Goal: Task Accomplishment & Management: Complete application form

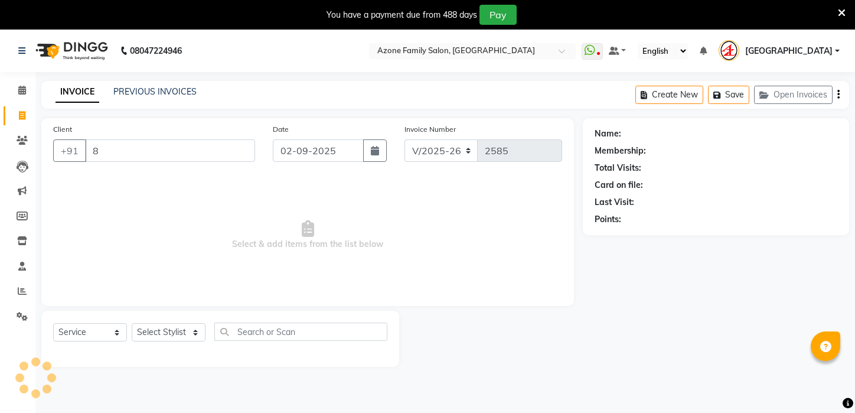
select select "4296"
select select "service"
click at [22, 115] on icon at bounding box center [22, 115] width 6 height 9
select select "service"
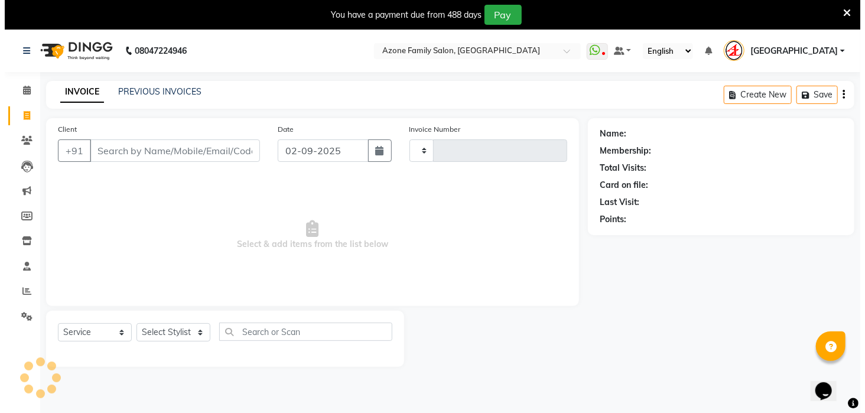
scroll to position [30, 0]
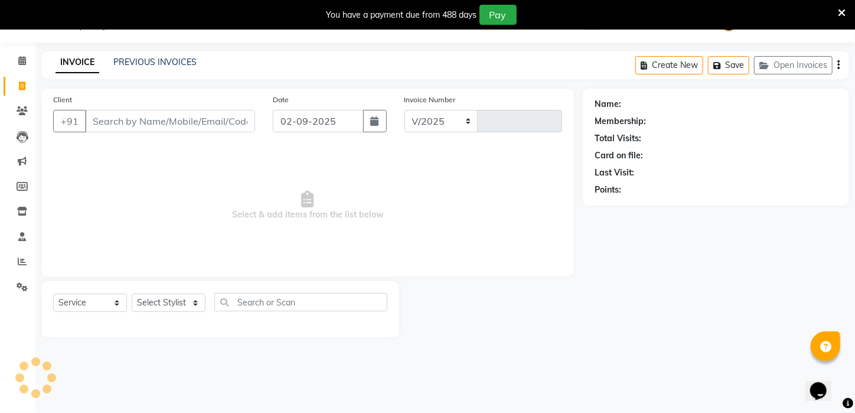
select select "4296"
type input "2585"
click at [164, 123] on input "Client" at bounding box center [170, 121] width 170 height 22
type input "6294412900"
click at [226, 122] on span "Add Client" at bounding box center [224, 121] width 47 height 12
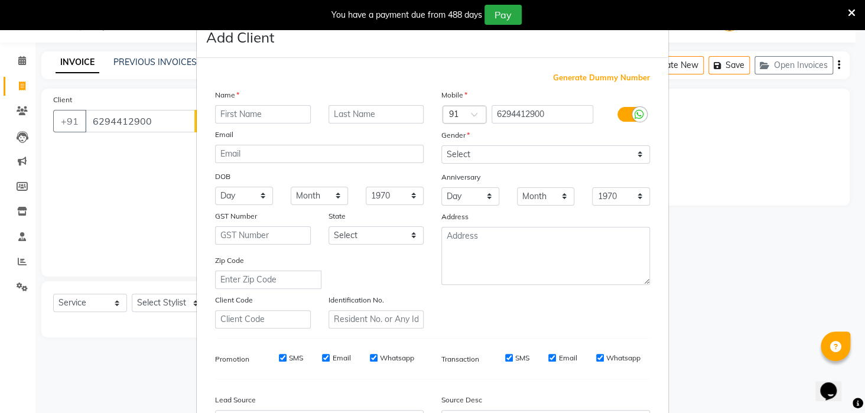
click at [270, 109] on input "text" at bounding box center [263, 114] width 96 height 18
type input "[PERSON_NAME]"
click at [348, 119] on input "text" at bounding box center [376, 114] width 96 height 18
type input "[PERSON_NAME]"
click at [454, 154] on select "Select [DEMOGRAPHIC_DATA] [DEMOGRAPHIC_DATA] Other Prefer Not To Say" at bounding box center [545, 154] width 209 height 18
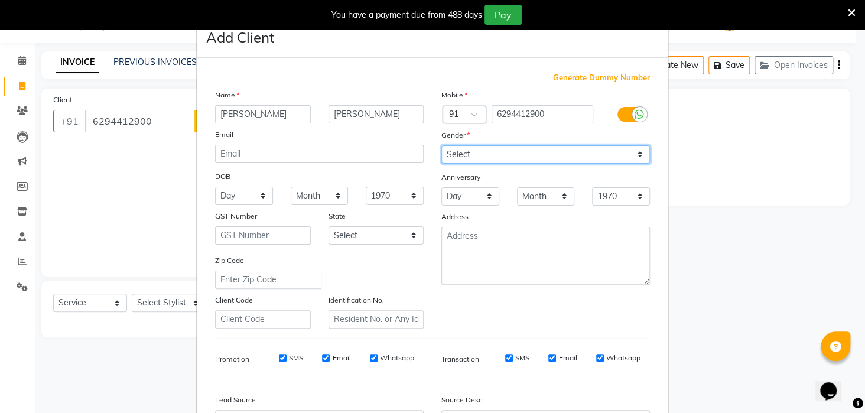
select select "[DEMOGRAPHIC_DATA]"
click at [441, 145] on select "Select [DEMOGRAPHIC_DATA] [DEMOGRAPHIC_DATA] Other Prefer Not To Say" at bounding box center [545, 154] width 209 height 18
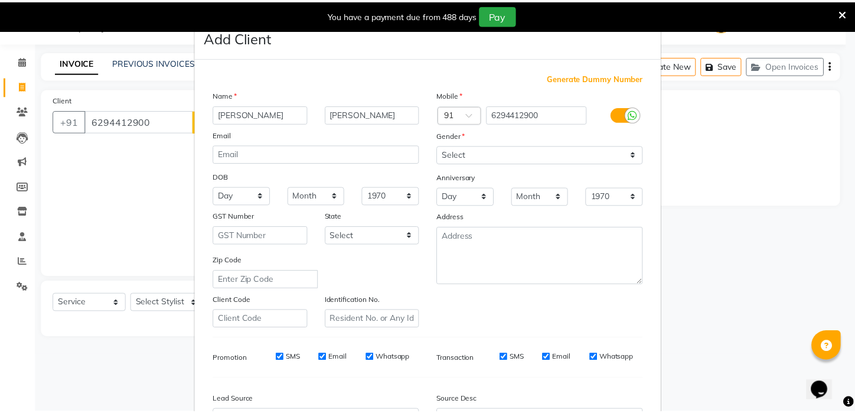
scroll to position [132, 0]
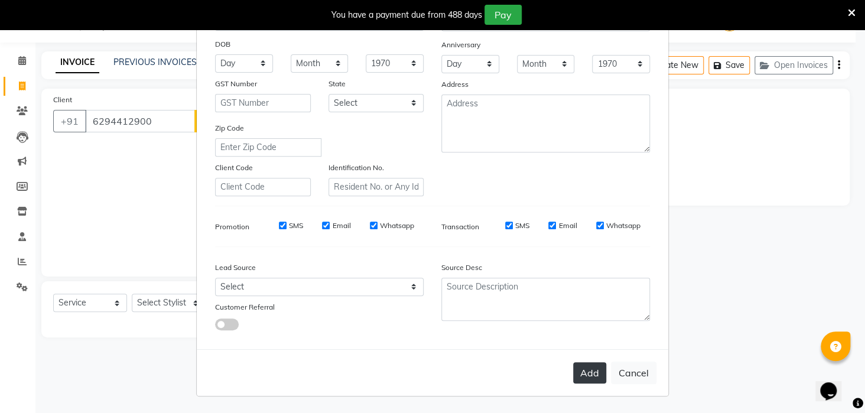
click at [582, 372] on button "Add" at bounding box center [589, 372] width 33 height 21
select select
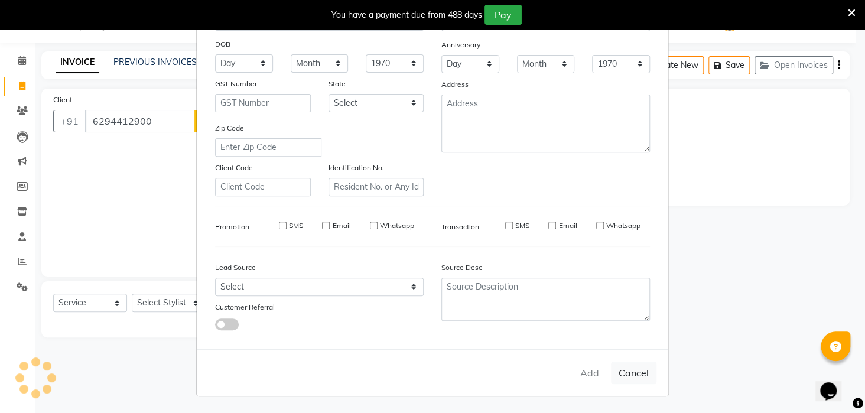
select select
checkbox input "false"
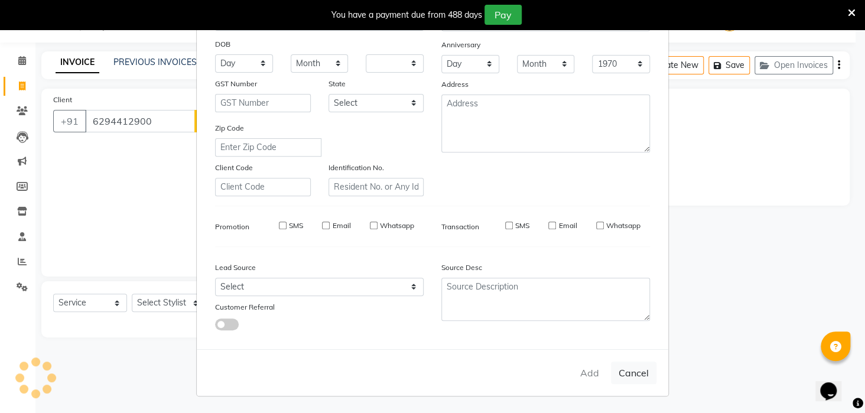
checkbox input "false"
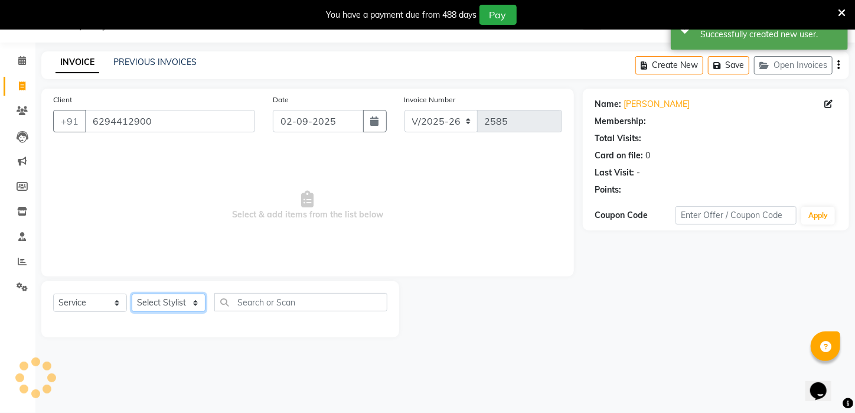
click at [168, 294] on select "Select Stylist [PERSON_NAME] [PERSON_NAME] DEEPIKA [PERSON_NAME] [PERSON_NAME] …" at bounding box center [169, 303] width 74 height 18
select select "25302"
click at [132, 294] on select "Select Stylist [PERSON_NAME] [PERSON_NAME] DEEPIKA [PERSON_NAME] [PERSON_NAME] …" at bounding box center [169, 303] width 74 height 18
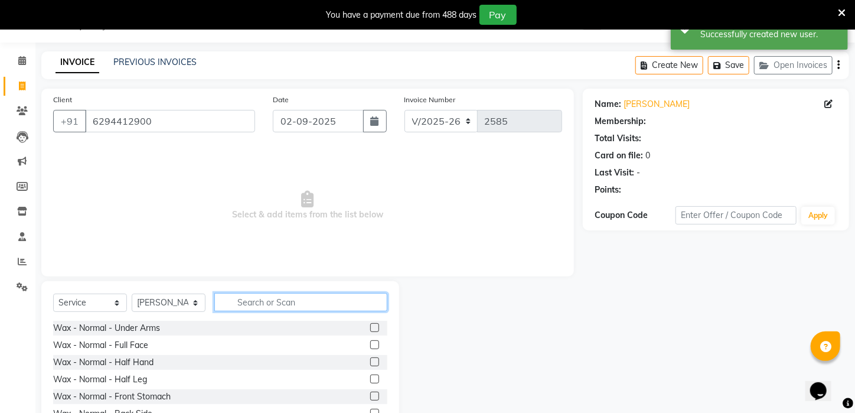
click at [321, 298] on input "text" at bounding box center [300, 302] width 173 height 18
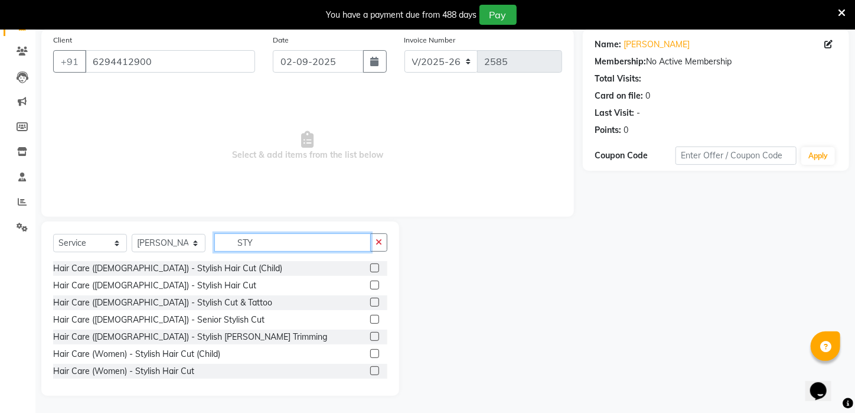
scroll to position [90, 0]
type input "STY"
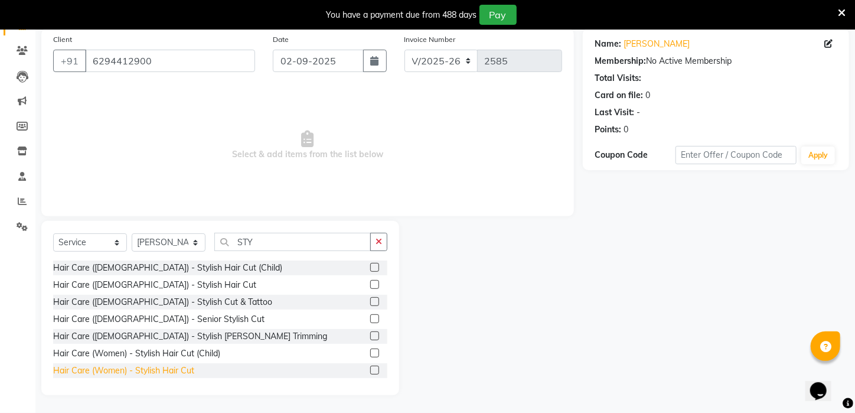
click at [162, 373] on div "Hair Care (Women) - Stylish Hair Cut" at bounding box center [123, 370] width 141 height 12
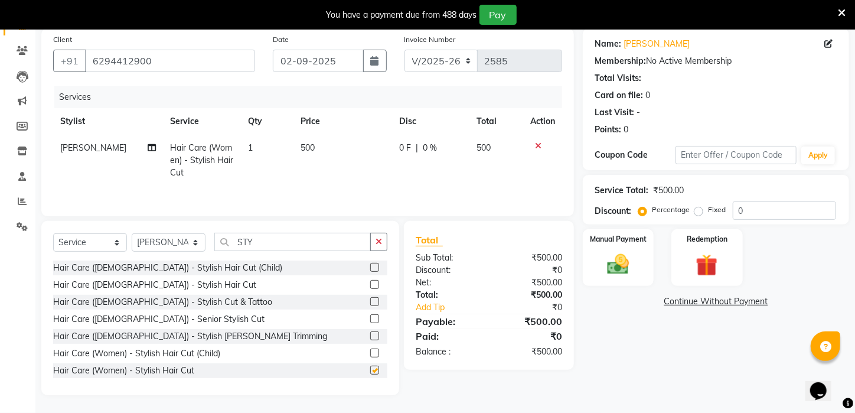
checkbox input "false"
click at [242, 149] on td "1" at bounding box center [267, 160] width 52 height 51
select select "25302"
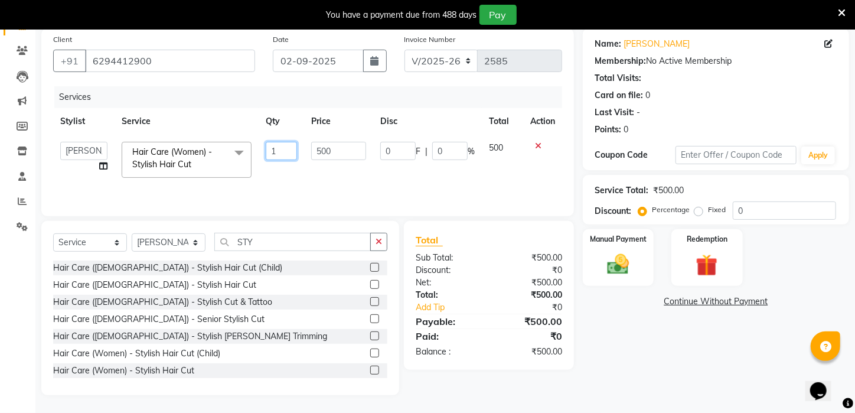
drag, startPoint x: 279, startPoint y: 148, endPoint x: 240, endPoint y: 148, distance: 39.0
click at [240, 148] on tr "[PERSON_NAME] [PERSON_NAME] DEEPIKA [PERSON_NAME] [PERSON_NAME] kharagpur Mahad…" at bounding box center [307, 160] width 509 height 50
type input "2"
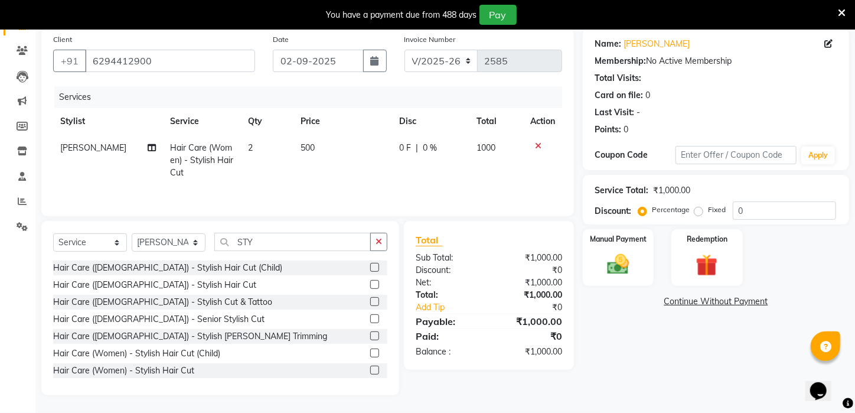
click at [276, 164] on td "2" at bounding box center [267, 160] width 52 height 51
select select "25302"
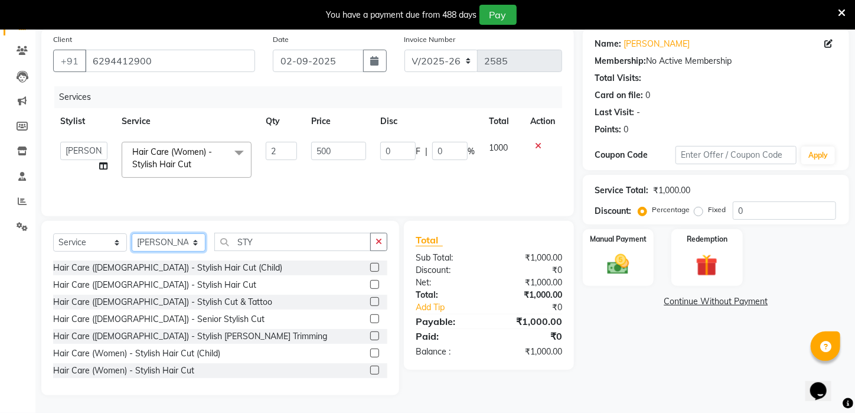
click at [181, 240] on select "Select Stylist [PERSON_NAME] [PERSON_NAME] DEEPIKA [PERSON_NAME] [PERSON_NAME] …" at bounding box center [169, 242] width 74 height 18
select select "83601"
click at [132, 233] on select "Select Stylist [PERSON_NAME] [PERSON_NAME] DEEPIKA [PERSON_NAME] [PERSON_NAME] …" at bounding box center [169, 242] width 74 height 18
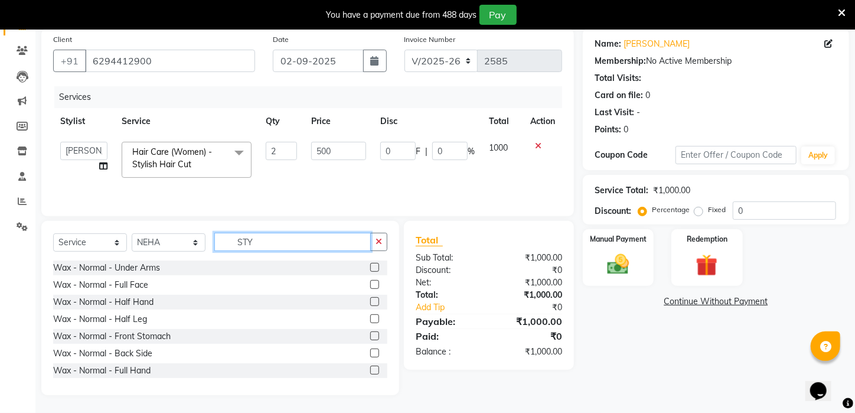
drag, startPoint x: 265, startPoint y: 237, endPoint x: 141, endPoint y: 235, distance: 123.5
click at [141, 235] on div "Select Service Product Membership Package Voucher Prepaid Gift Card Select Styl…" at bounding box center [220, 247] width 334 height 28
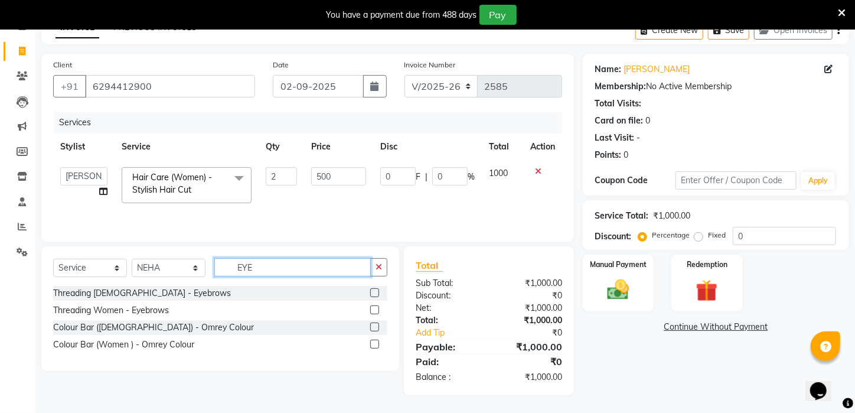
scroll to position [64, 0]
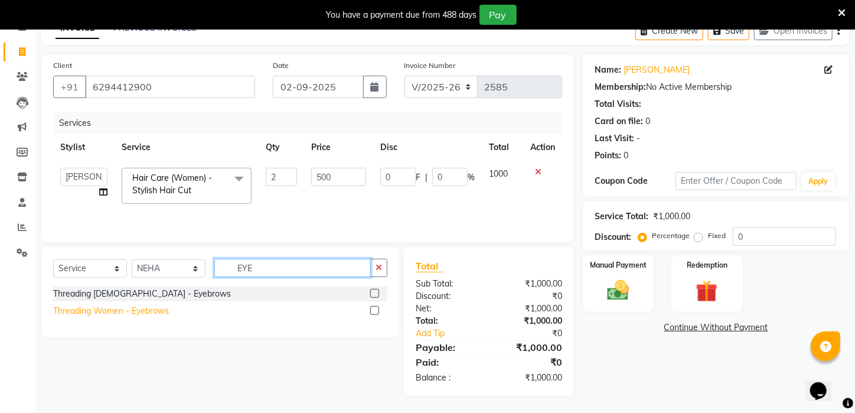
type input "EYE"
click at [123, 309] on div "Threading Women - Eyebrows" at bounding box center [111, 311] width 116 height 12
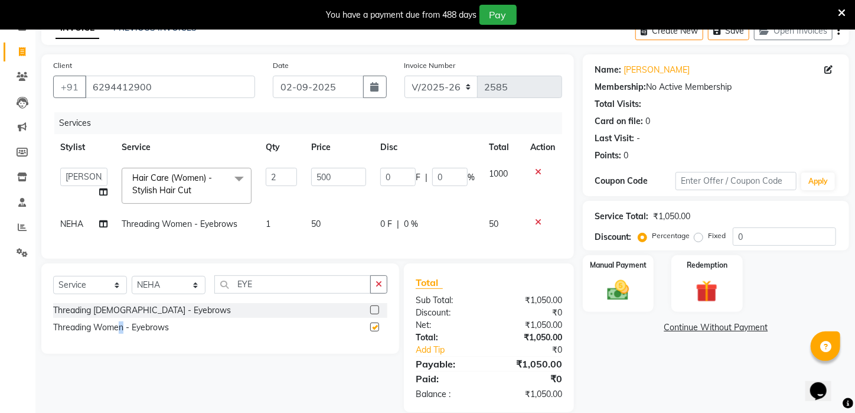
checkbox input "false"
click at [617, 301] on img at bounding box center [618, 291] width 37 height 26
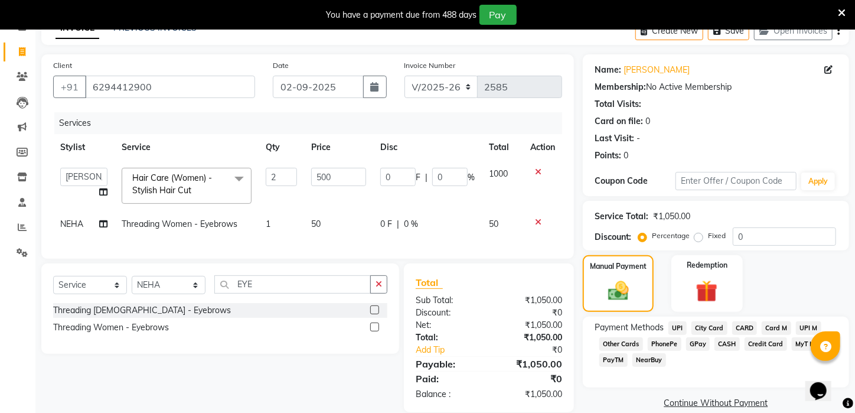
click at [728, 351] on span "CASH" at bounding box center [727, 344] width 25 height 14
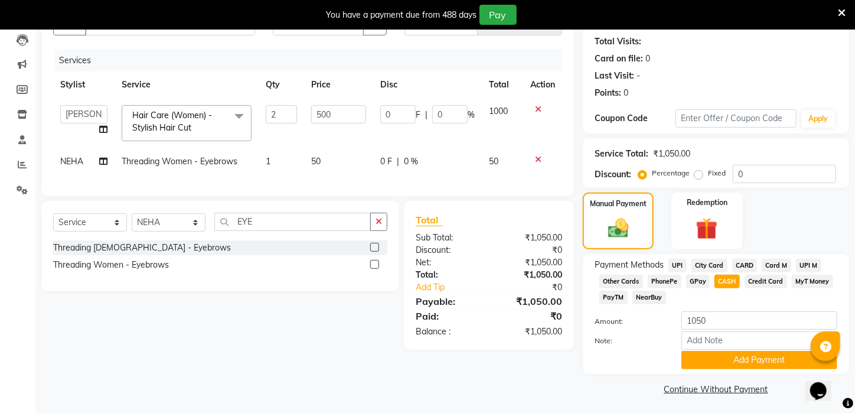
scroll to position [134, 0]
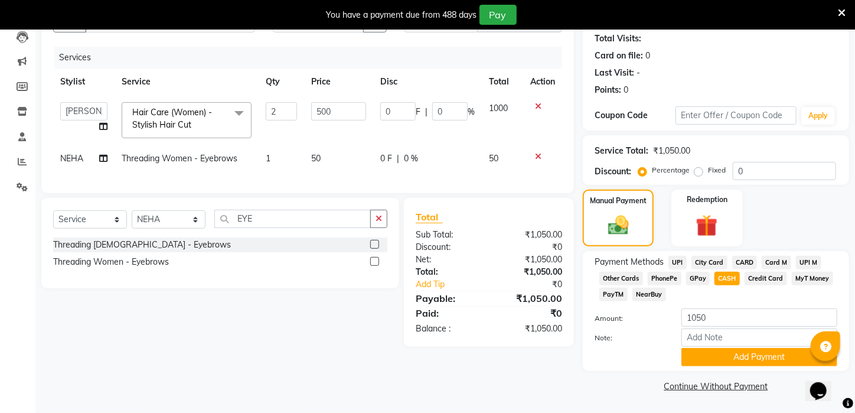
drag, startPoint x: 858, startPoint y: 341, endPoint x: 14, endPoint y: 24, distance: 902.5
drag, startPoint x: 747, startPoint y: 364, endPoint x: 747, endPoint y: 373, distance: 8.9
click at [747, 366] on button "Add Payment" at bounding box center [760, 357] width 156 height 18
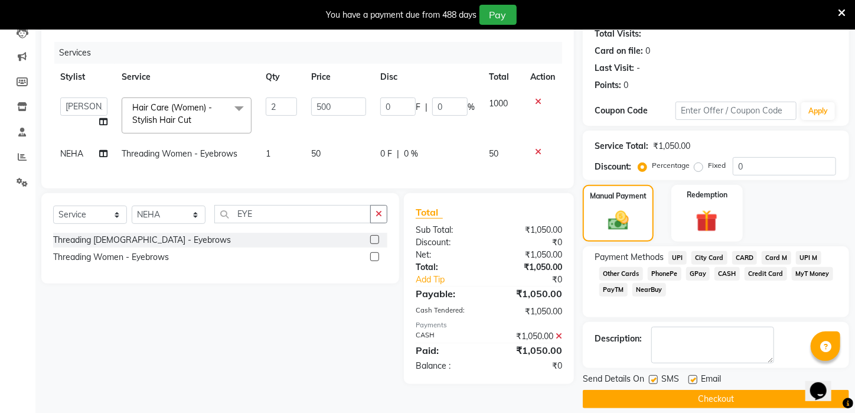
scroll to position [159, 0]
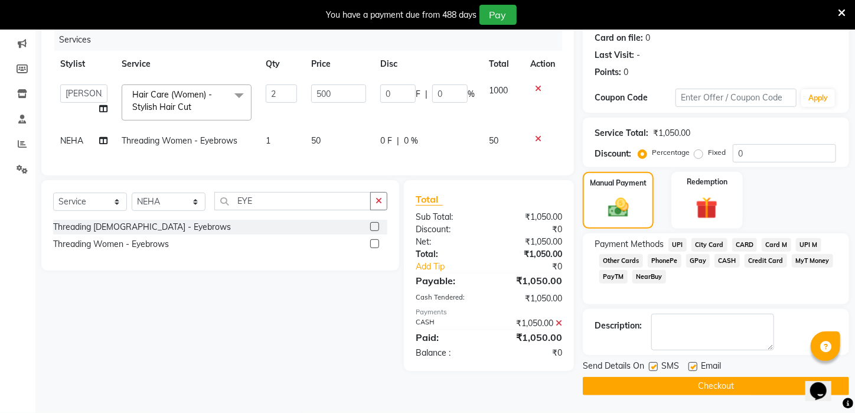
drag, startPoint x: 750, startPoint y: 393, endPoint x: 707, endPoint y: 369, distance: 49.5
click at [748, 393] on button "Checkout" at bounding box center [716, 386] width 266 height 18
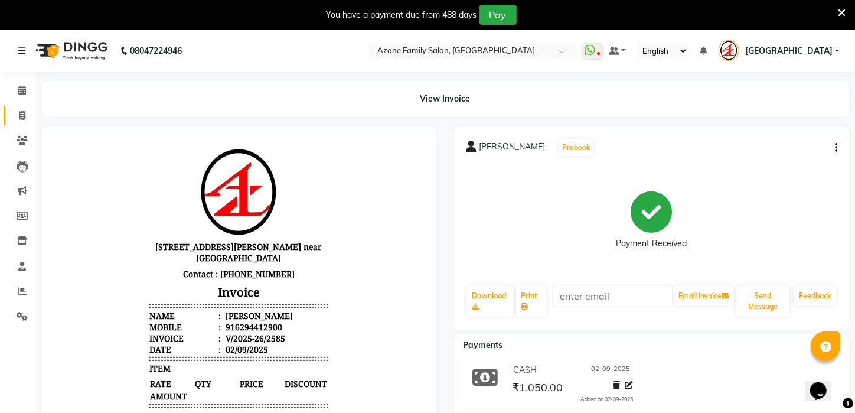
click at [24, 115] on icon at bounding box center [22, 115] width 6 height 9
select select "service"
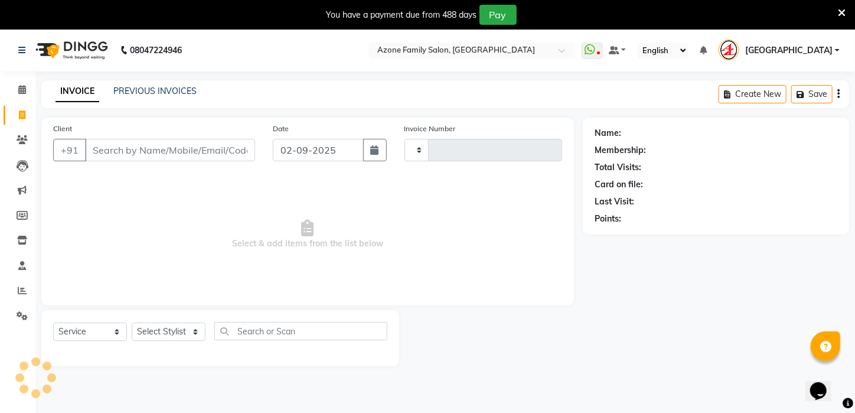
scroll to position [30, 0]
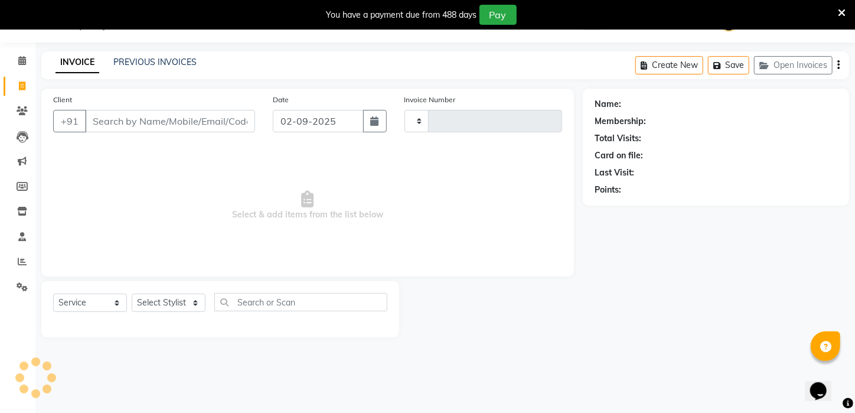
type input "2586"
select select "4296"
click at [186, 307] on select "Select Stylist [PERSON_NAME] [PERSON_NAME] DEEPIKA [PERSON_NAME] [PERSON_NAME] …" at bounding box center [169, 303] width 74 height 18
select select "23608"
click at [132, 294] on select "Select Stylist [PERSON_NAME] [PERSON_NAME] DEEPIKA [PERSON_NAME] [PERSON_NAME] …" at bounding box center [169, 303] width 74 height 18
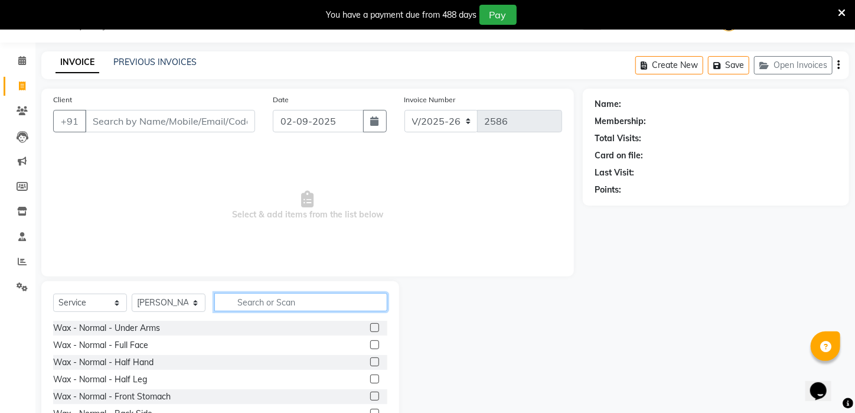
click at [349, 298] on input "text" at bounding box center [300, 302] width 173 height 18
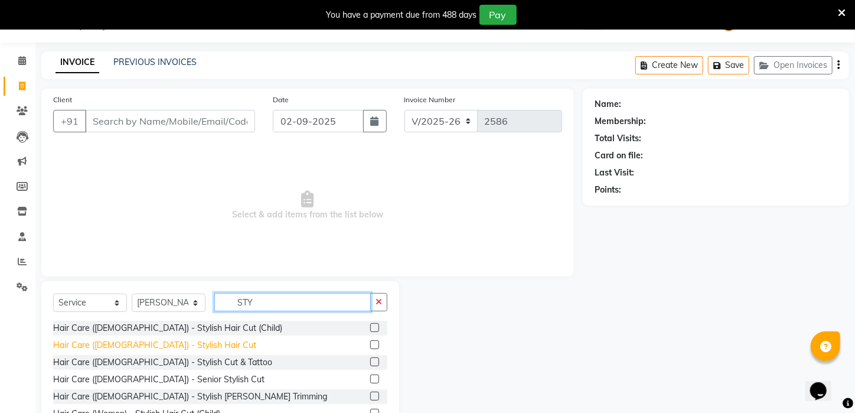
type input "STY"
click at [143, 341] on div "Hair Care ([DEMOGRAPHIC_DATA]) - Stylish Hair Cut" at bounding box center [154, 345] width 203 height 12
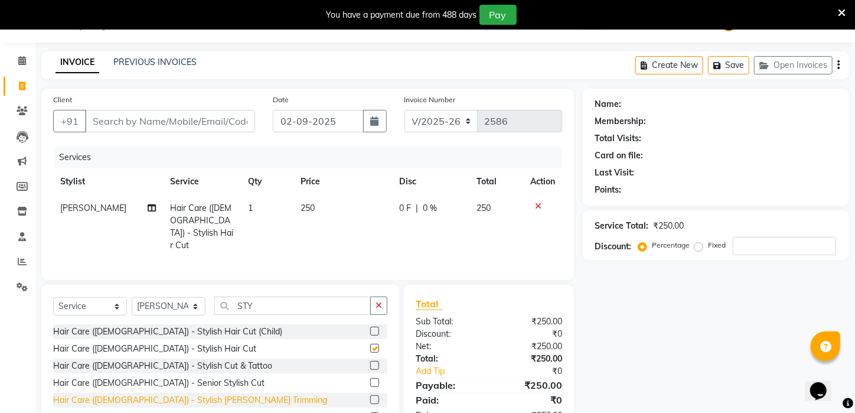
checkbox input "false"
click at [184, 394] on div "Hair Care ([DEMOGRAPHIC_DATA]) - Stylish [PERSON_NAME] Trimming" at bounding box center [190, 400] width 274 height 12
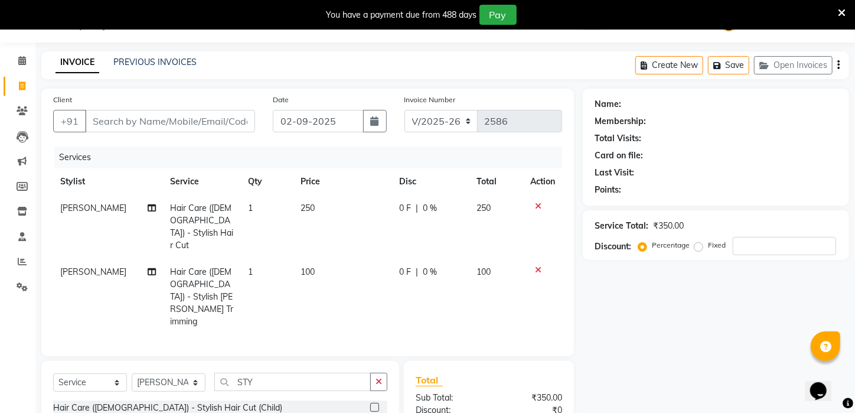
checkbox input "false"
click at [175, 373] on select "Select Stylist [PERSON_NAME] [PERSON_NAME] DEEPIKA [PERSON_NAME] [PERSON_NAME] …" at bounding box center [169, 382] width 74 height 18
select select "23607"
click at [132, 373] on select "Select Stylist [PERSON_NAME] [PERSON_NAME] DEEPIKA [PERSON_NAME] [PERSON_NAME] …" at bounding box center [169, 382] width 74 height 18
drag, startPoint x: 257, startPoint y: 339, endPoint x: 177, endPoint y: 334, distance: 79.9
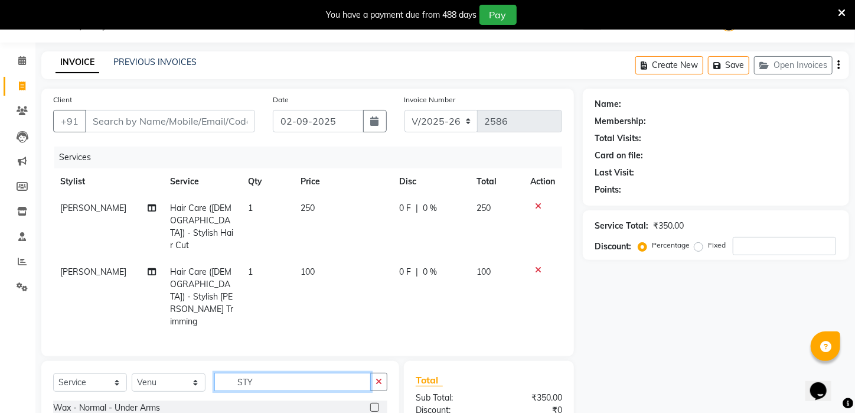
click at [177, 373] on div "Select Service Product Membership Package Voucher Prepaid Gift Card Select Styl…" at bounding box center [220, 387] width 334 height 28
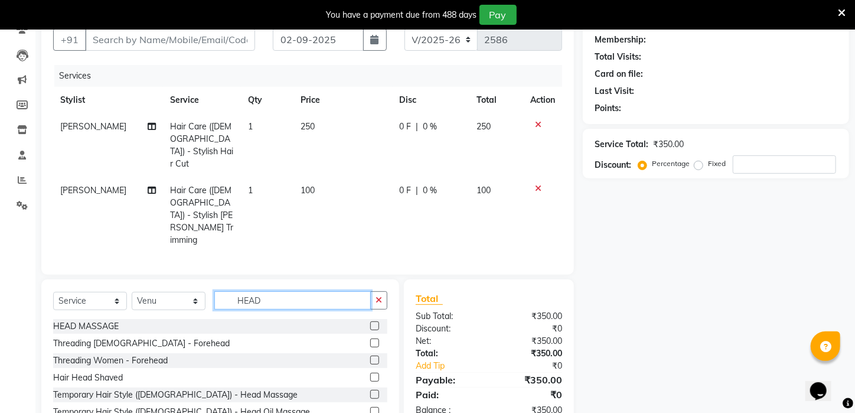
scroll to position [129, 0]
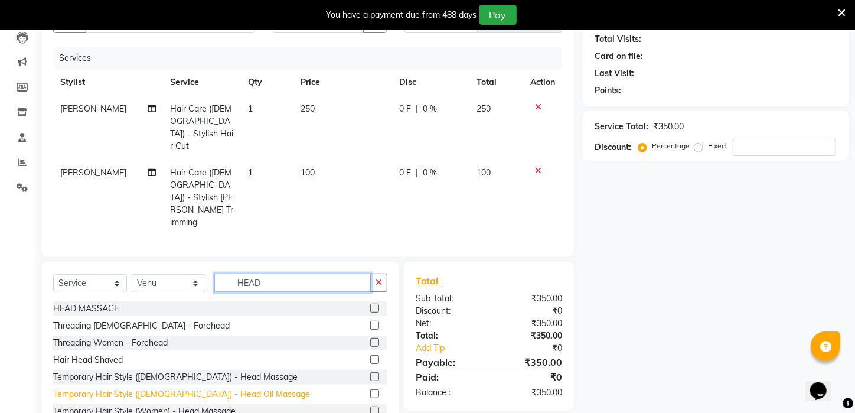
type input "HEAD"
click at [185, 388] on div "Temporary Hair Style ([DEMOGRAPHIC_DATA]) - Head Oil Massage" at bounding box center [181, 394] width 257 height 12
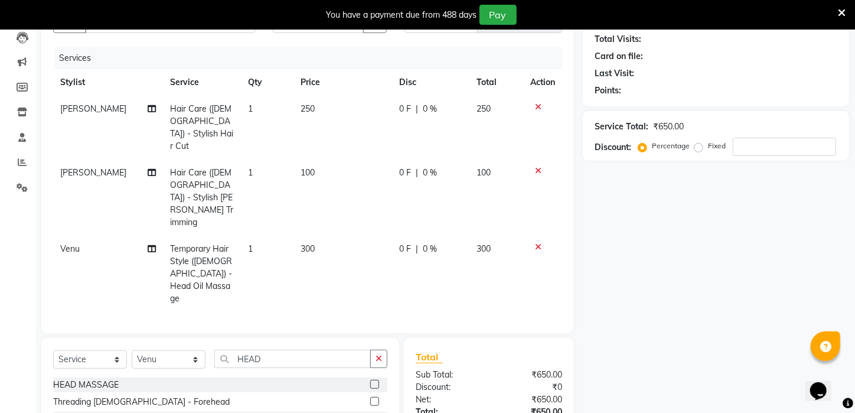
checkbox input "false"
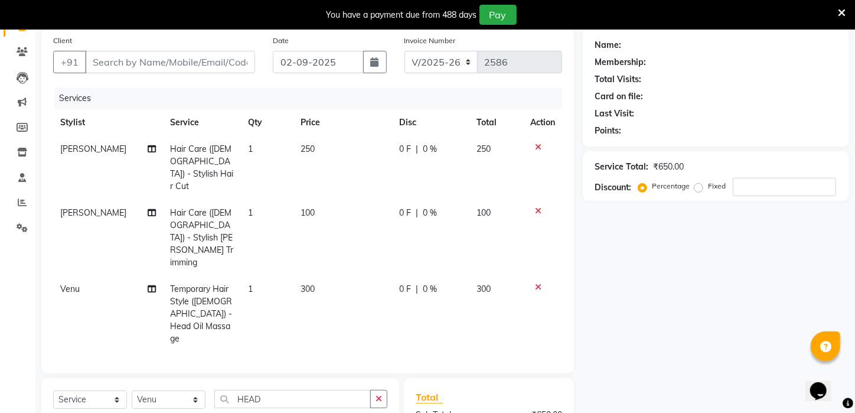
scroll to position [62, 0]
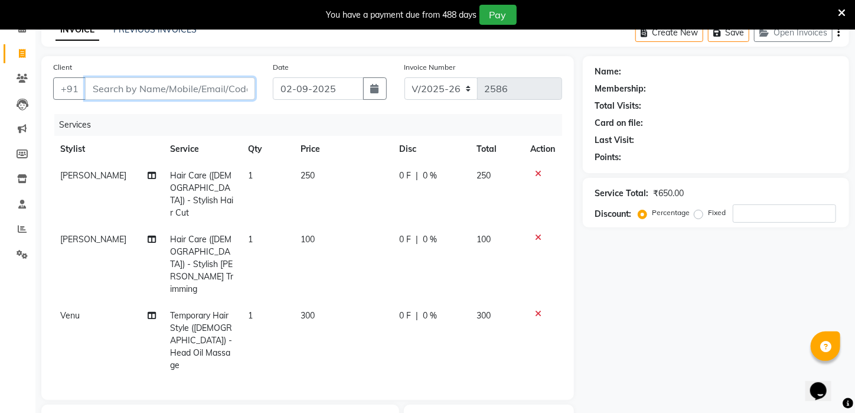
click at [168, 92] on input "Client" at bounding box center [170, 88] width 170 height 22
type input "7"
type input "0"
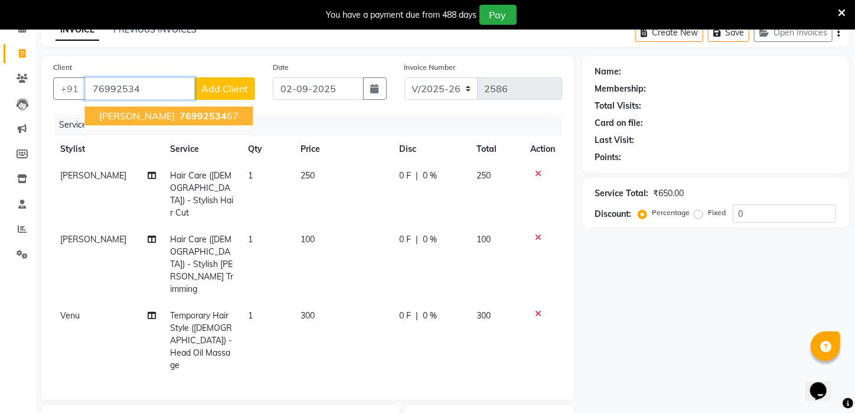
drag, startPoint x: 168, startPoint y: 120, endPoint x: 295, endPoint y: 180, distance: 140.1
click at [168, 120] on span "[PERSON_NAME]" at bounding box center [137, 116] width 76 height 12
type input "7699253467"
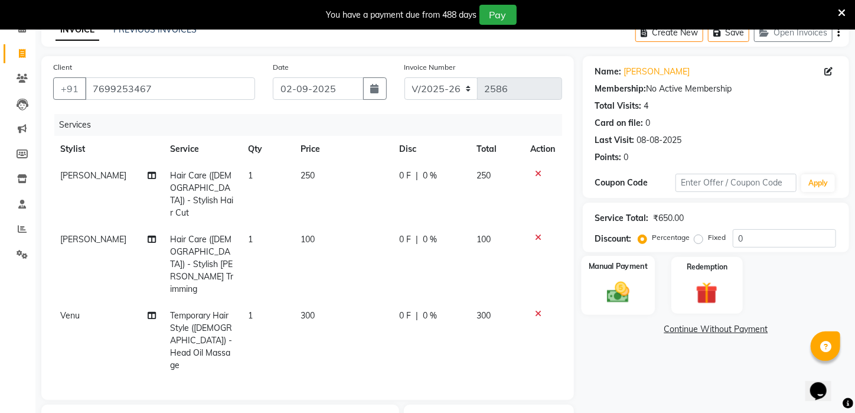
click at [637, 304] on div "Manual Payment" at bounding box center [619, 285] width 74 height 59
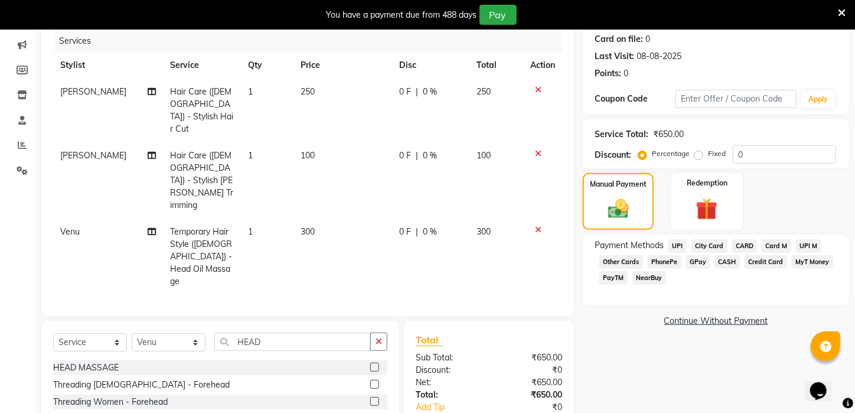
scroll to position [180, 0]
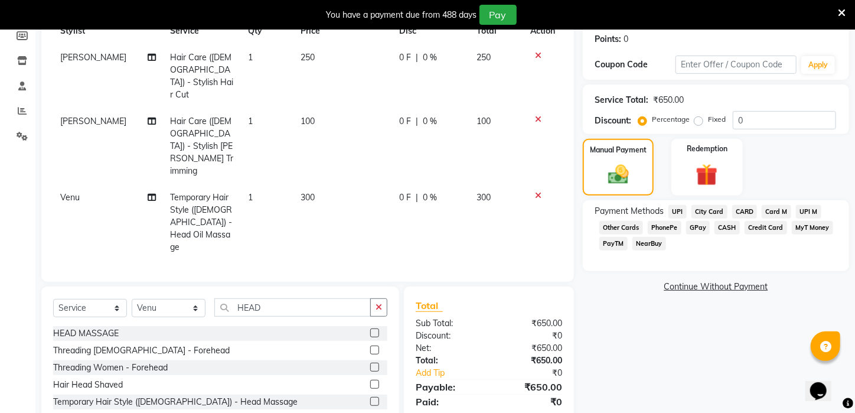
click at [536, 115] on icon at bounding box center [538, 119] width 6 height 8
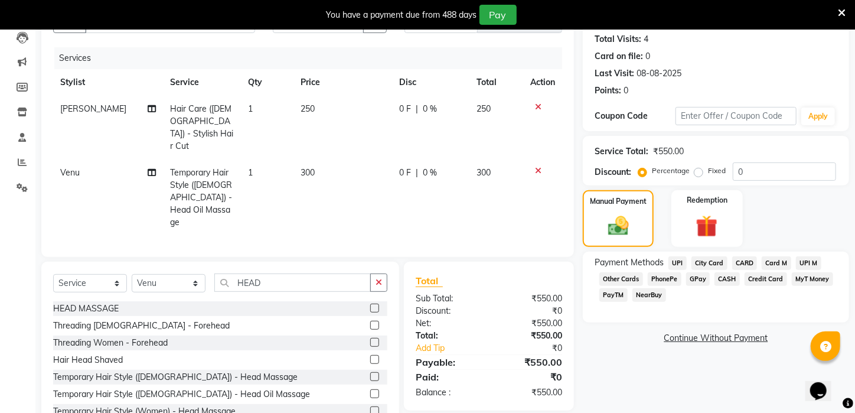
click at [616, 302] on span "PayTM" at bounding box center [614, 295] width 28 height 14
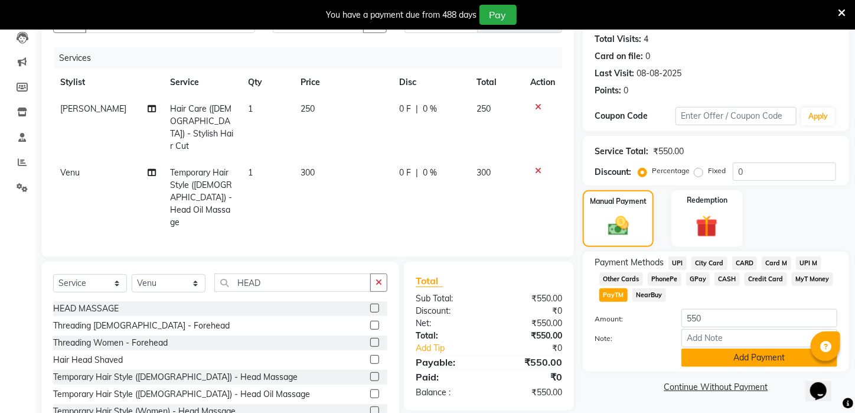
scroll to position [142, 0]
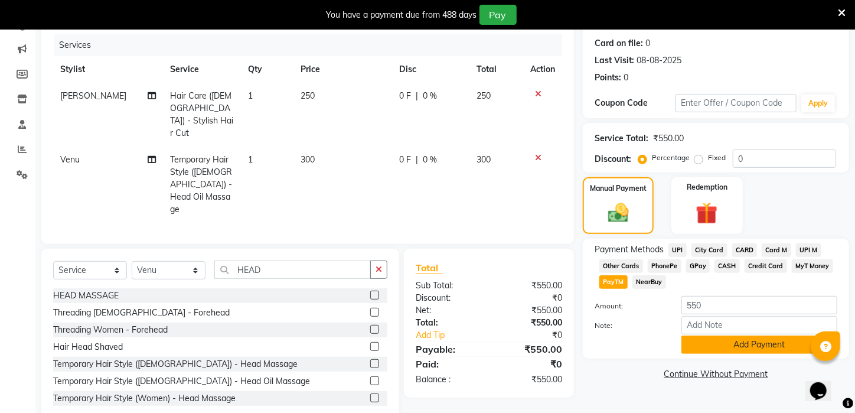
click at [752, 354] on button "Add Payment" at bounding box center [760, 345] width 156 height 18
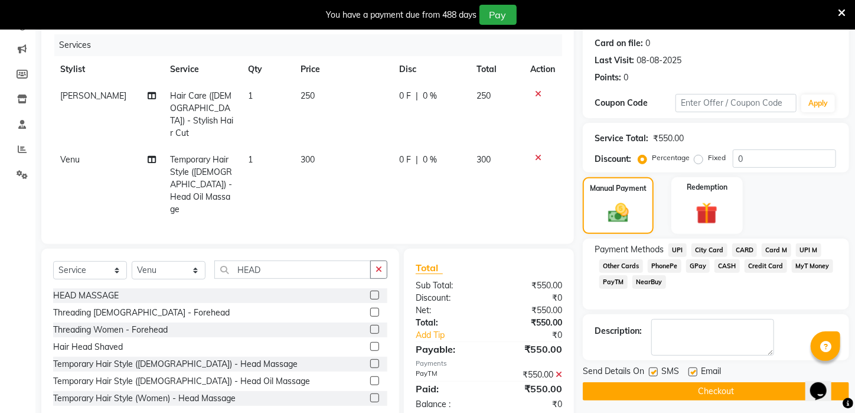
click at [692, 399] on button "Checkout" at bounding box center [716, 391] width 266 height 18
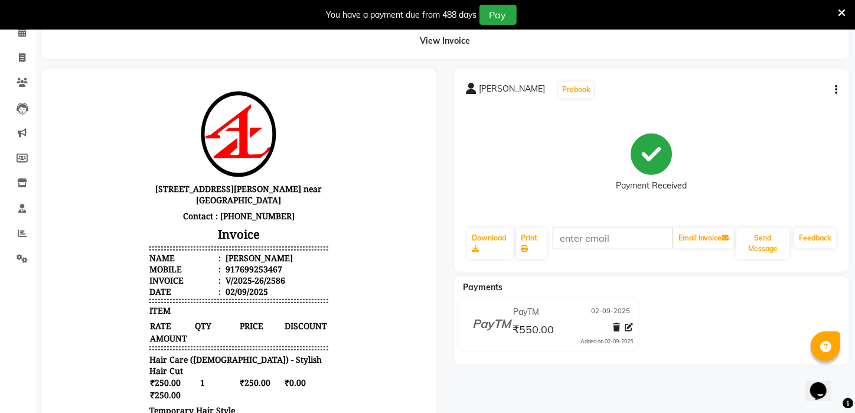
scroll to position [58, 0]
click at [22, 84] on icon at bounding box center [22, 81] width 11 height 9
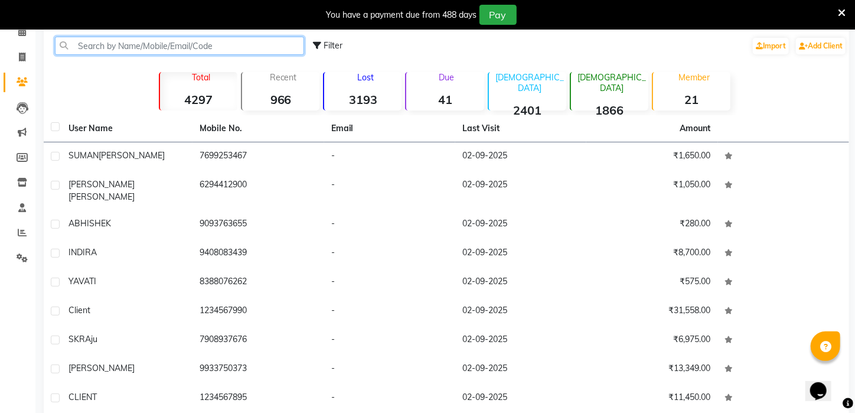
click at [149, 48] on input "text" at bounding box center [179, 46] width 249 height 18
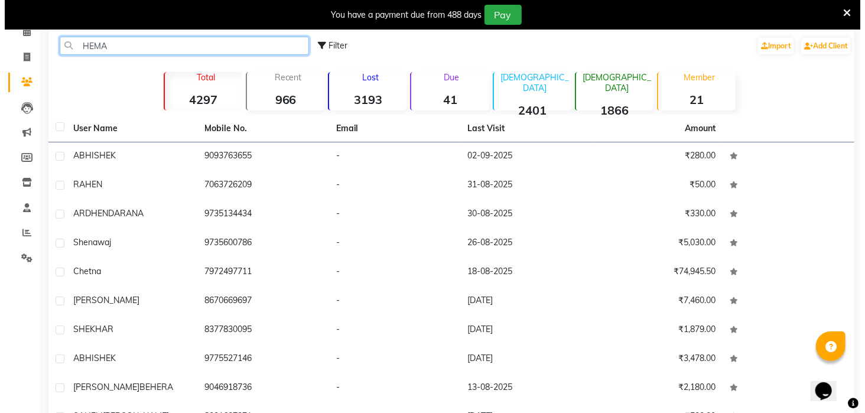
scroll to position [40, 0]
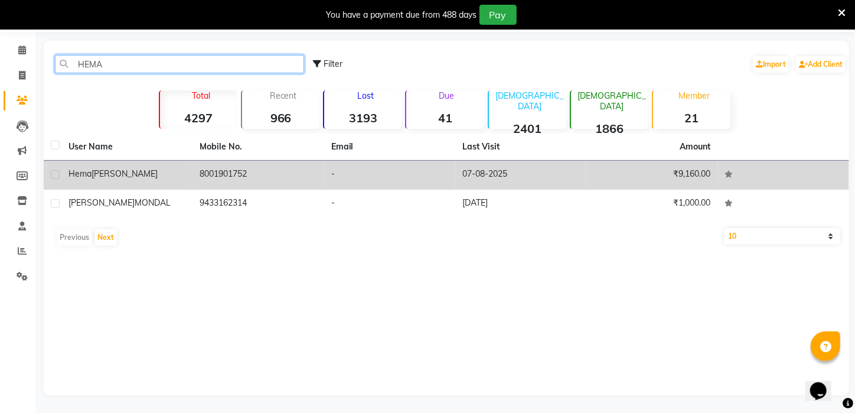
type input "HEMA"
click at [224, 175] on td "8001901752" at bounding box center [258, 175] width 131 height 29
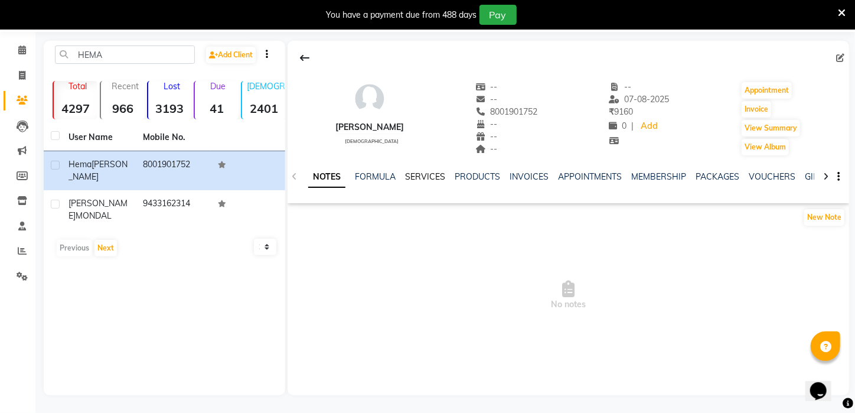
click at [431, 181] on link "SERVICES" at bounding box center [425, 176] width 40 height 11
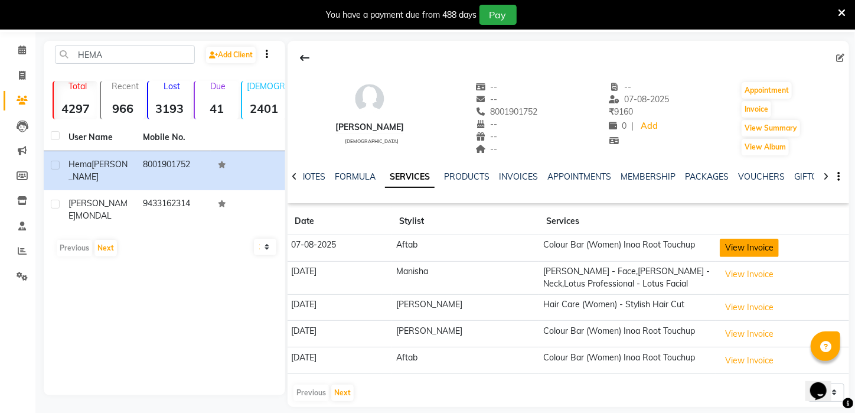
click at [737, 243] on button "View Invoice" at bounding box center [749, 248] width 59 height 18
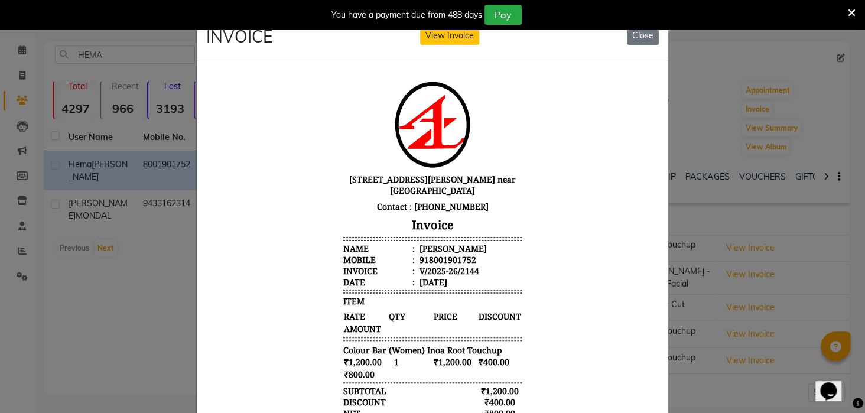
click at [777, 241] on ngb-modal-window "INVOICE View Invoice Close" at bounding box center [432, 206] width 865 height 413
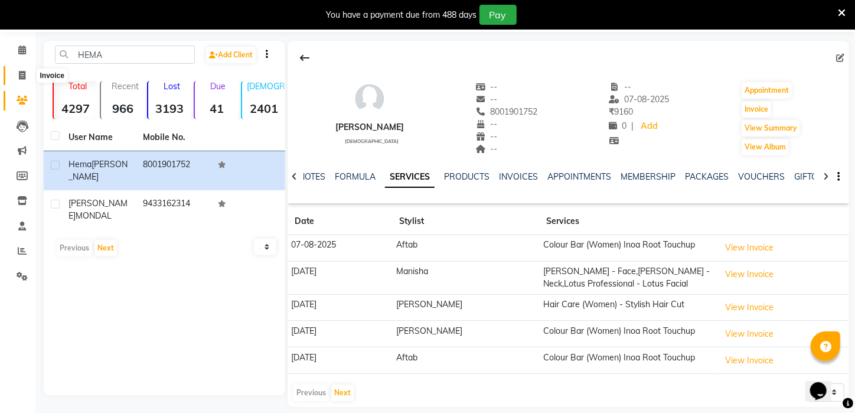
click at [24, 73] on icon at bounding box center [22, 75] width 6 height 9
select select "service"
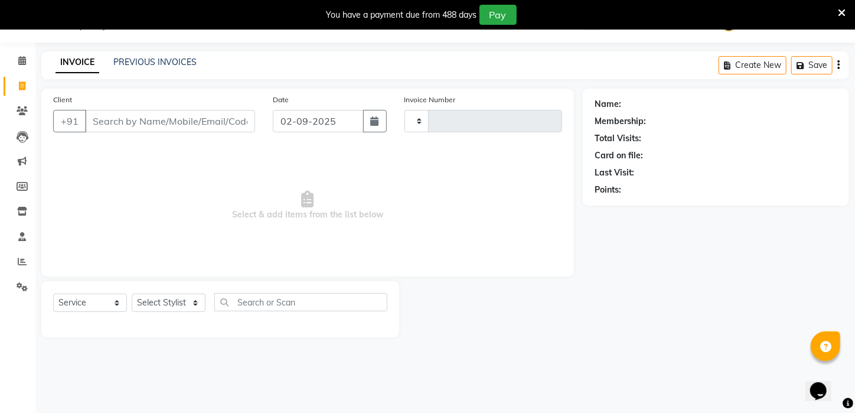
scroll to position [30, 0]
type input "2587"
select select "4296"
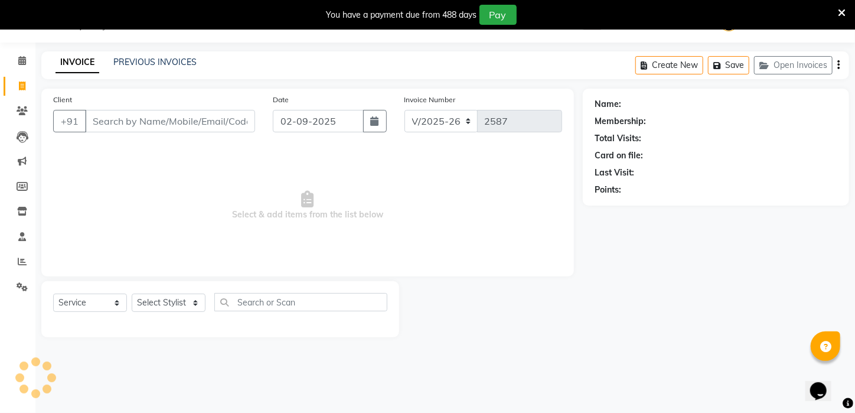
click at [154, 119] on input "Client" at bounding box center [170, 121] width 170 height 22
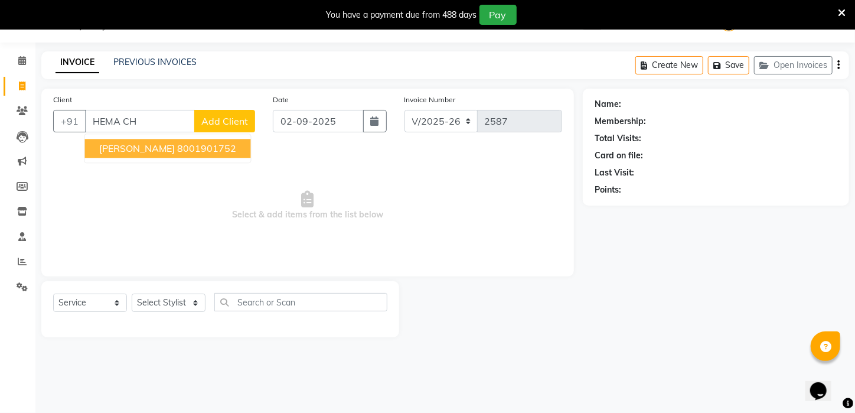
click at [178, 147] on ngb-highlight "8001901752" at bounding box center [207, 148] width 59 height 12
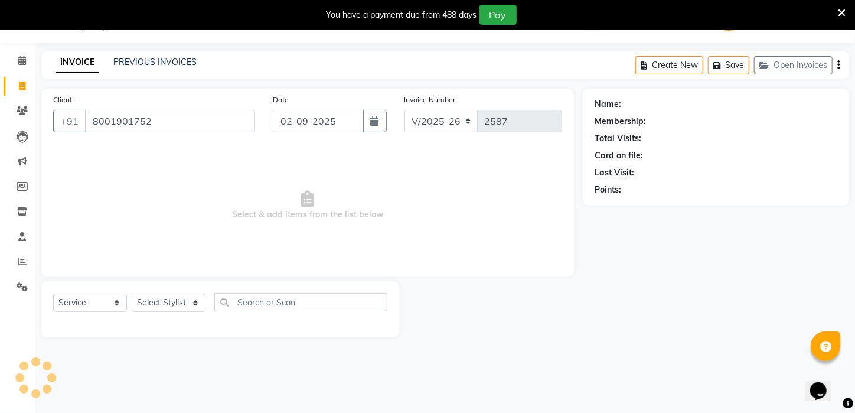
type input "8001901752"
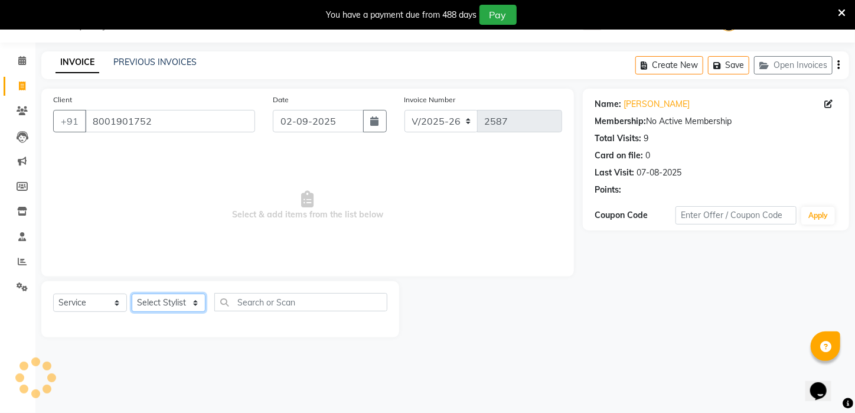
click at [189, 301] on select "Select Stylist [PERSON_NAME] [PERSON_NAME] DEEPIKA [PERSON_NAME] [PERSON_NAME] …" at bounding box center [169, 303] width 74 height 18
select select "25302"
click at [132, 294] on select "Select Stylist [PERSON_NAME] [PERSON_NAME] DEEPIKA [PERSON_NAME] [PERSON_NAME] …" at bounding box center [169, 303] width 74 height 18
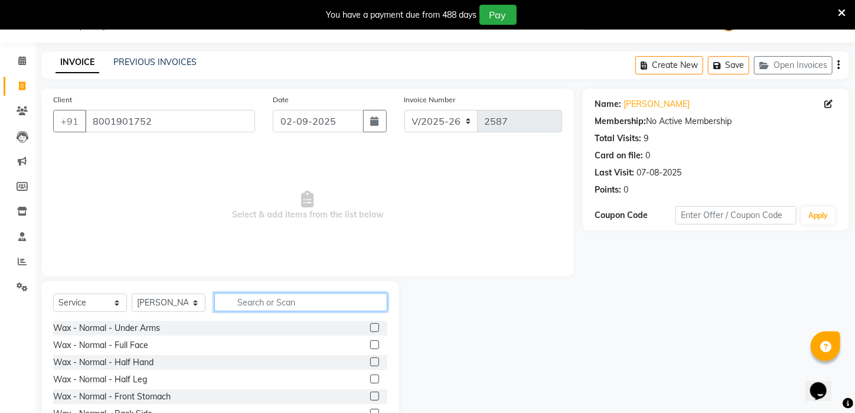
click at [268, 294] on input "text" at bounding box center [300, 302] width 173 height 18
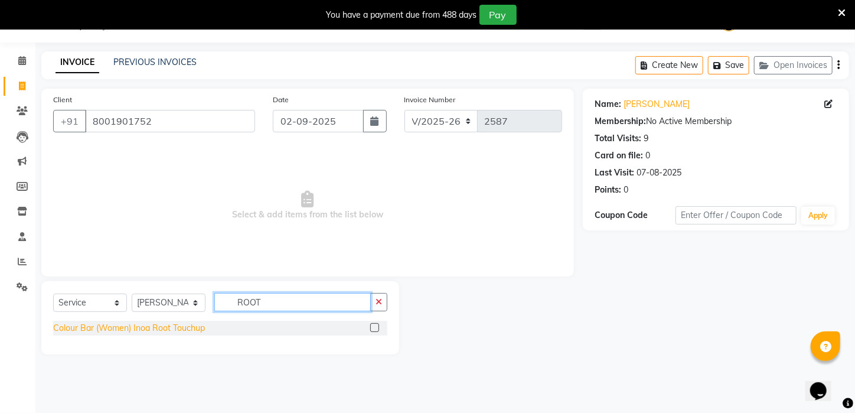
type input "ROOT"
click at [166, 323] on div "Colour Bar (Women) Inoa Root Touchup" at bounding box center [129, 328] width 152 height 12
checkbox input "false"
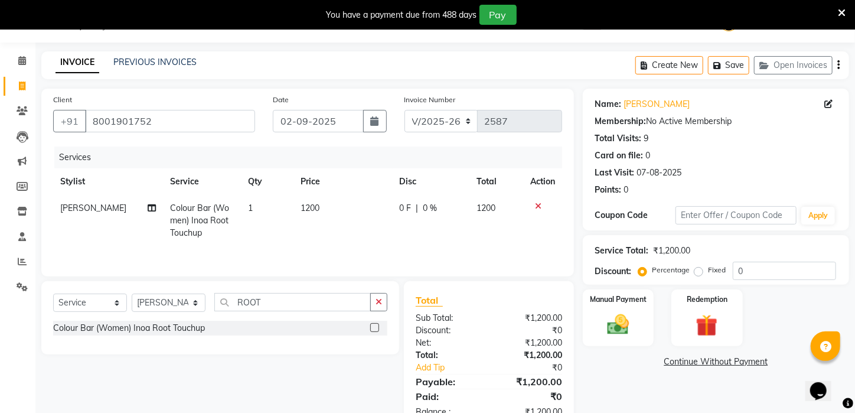
click at [404, 213] on span "0 F" at bounding box center [406, 208] width 12 height 12
select select "25302"
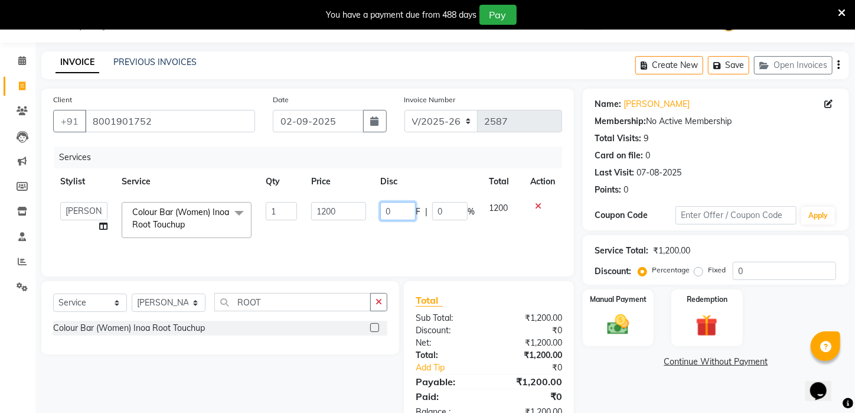
click at [385, 209] on input "0" at bounding box center [397, 211] width 35 height 18
type input "400"
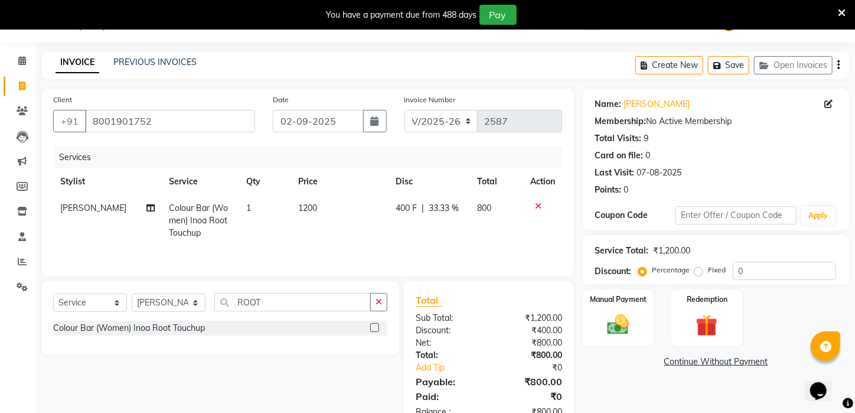
click at [374, 248] on div "Services Stylist Service Qty Price Disc Total Action [PERSON_NAME] Colour Bar (…" at bounding box center [307, 205] width 509 height 118
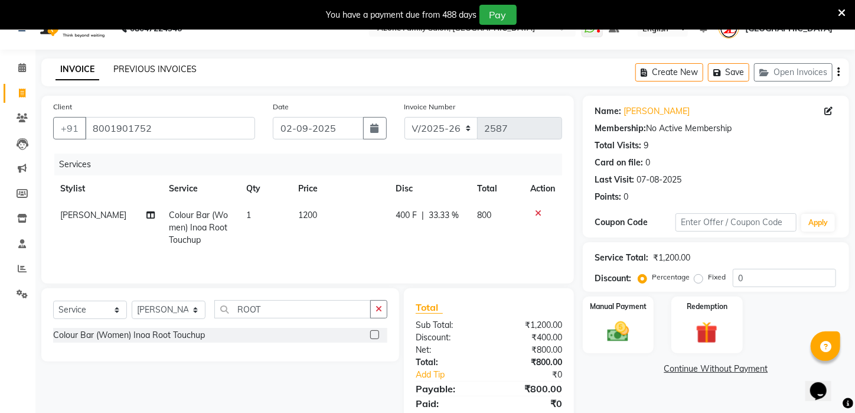
scroll to position [5, 0]
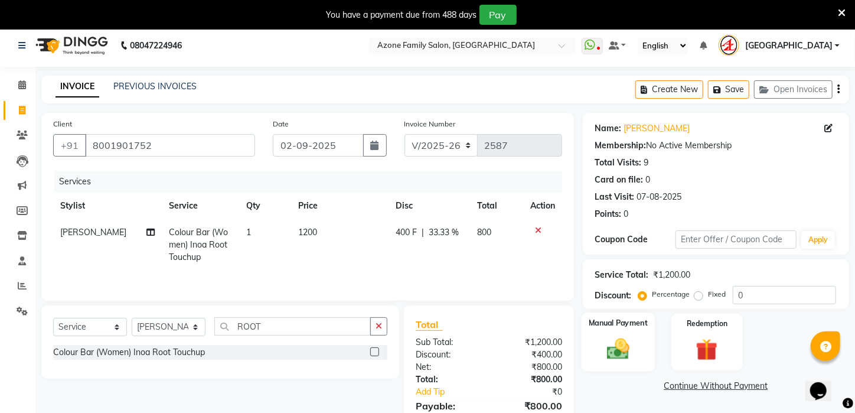
click at [610, 362] on img at bounding box center [618, 349] width 37 height 26
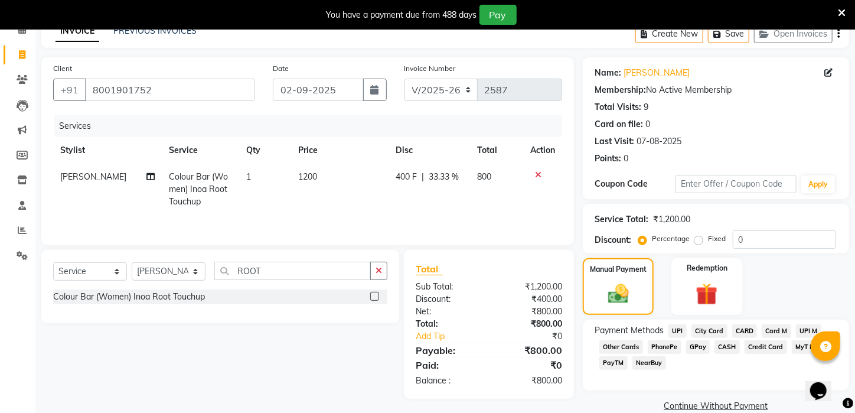
scroll to position [93, 0]
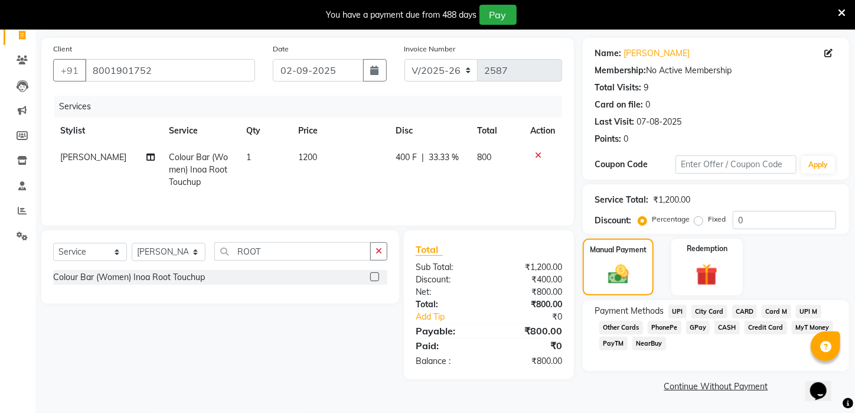
click at [755, 310] on span "CARD" at bounding box center [744, 312] width 25 height 14
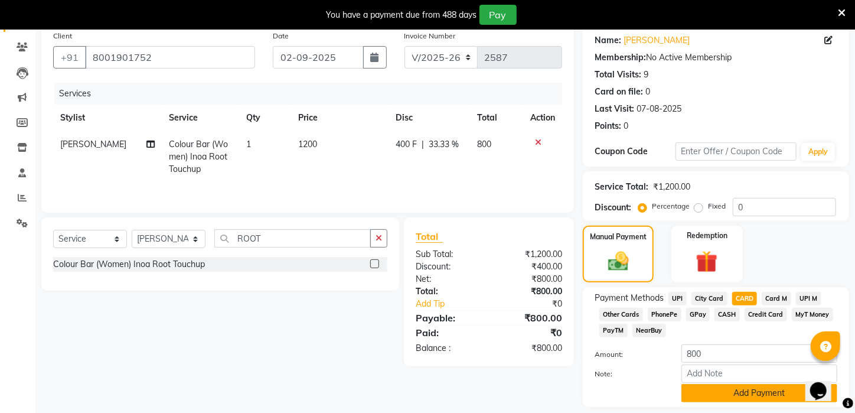
click at [754, 402] on button "Add Payment" at bounding box center [760, 393] width 156 height 18
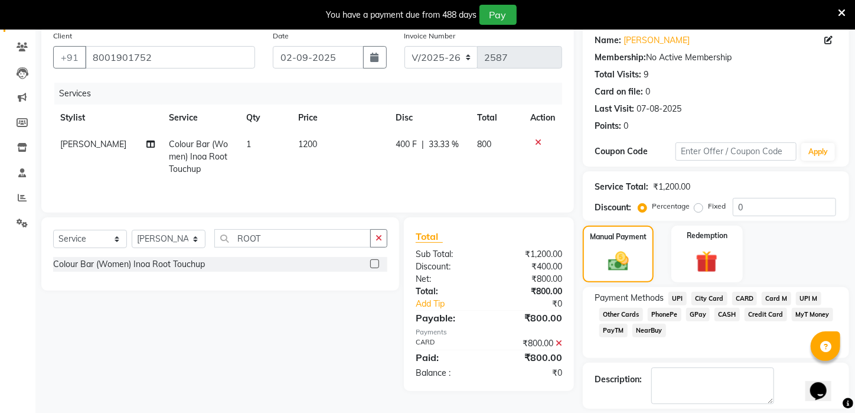
click at [771, 377] on div "Description:" at bounding box center [716, 386] width 266 height 46
click at [761, 387] on textarea at bounding box center [713, 385] width 123 height 37
type textarea "Q"
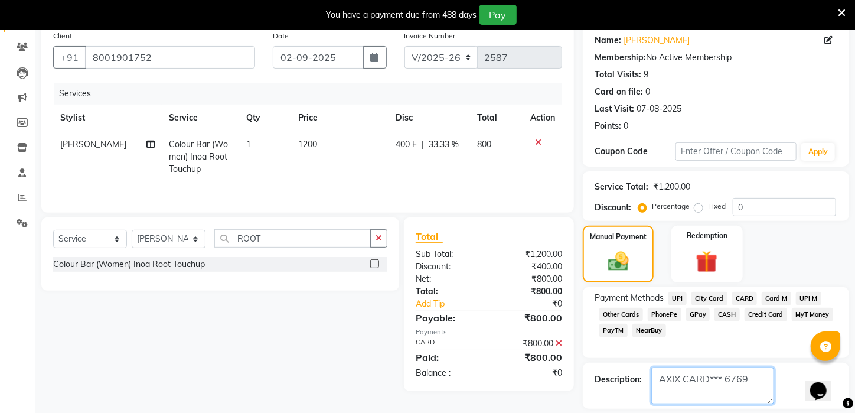
scroll to position [159, 0]
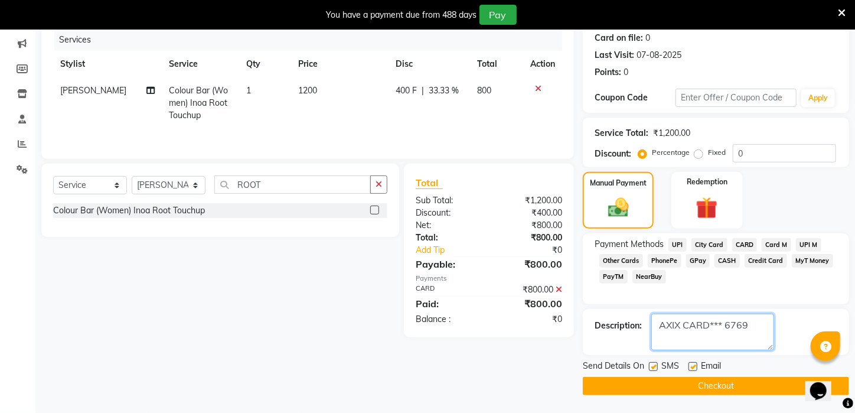
type textarea "AXIX CARD*** 6769"
click at [702, 383] on button "Checkout" at bounding box center [716, 386] width 266 height 18
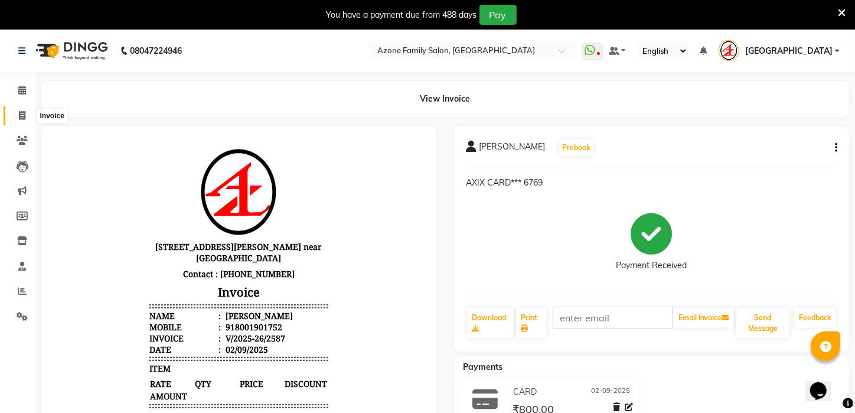
click at [22, 119] on icon at bounding box center [22, 115] width 6 height 9
select select "service"
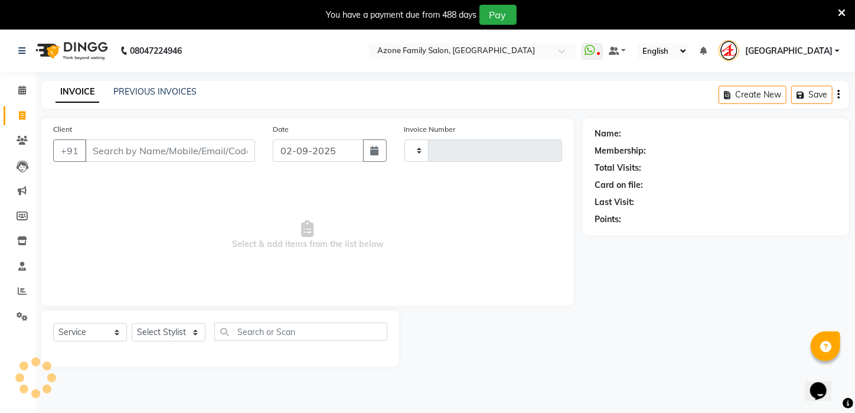
scroll to position [30, 0]
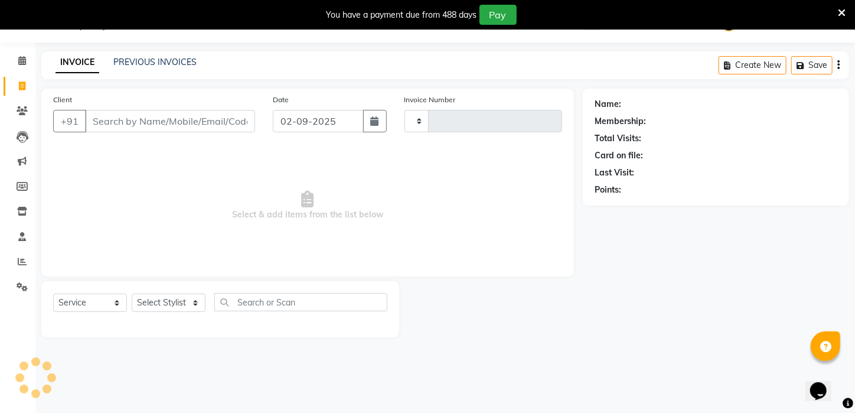
type input "2588"
select select "4296"
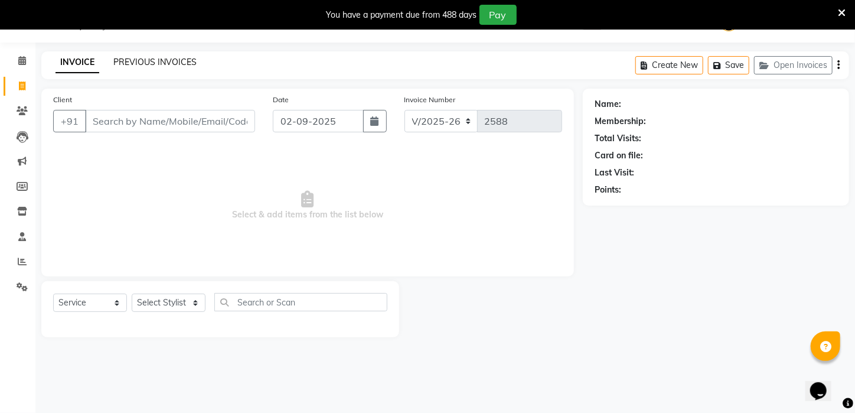
click at [158, 62] on link "PREVIOUS INVOICES" at bounding box center [154, 62] width 83 height 11
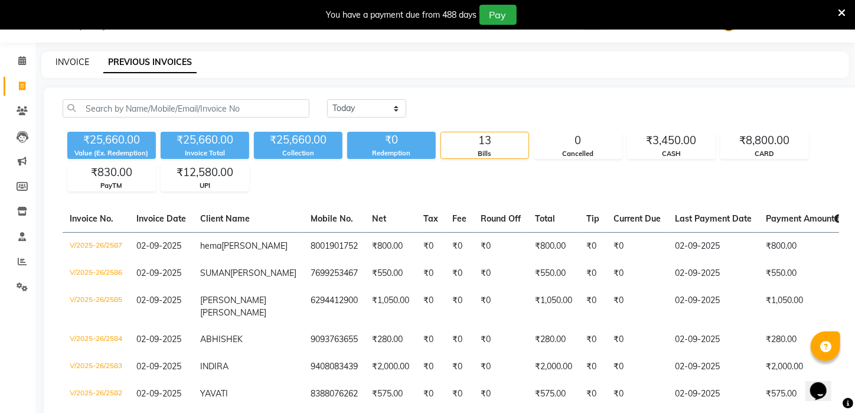
click at [70, 60] on link "INVOICE" at bounding box center [73, 62] width 34 height 11
select select "service"
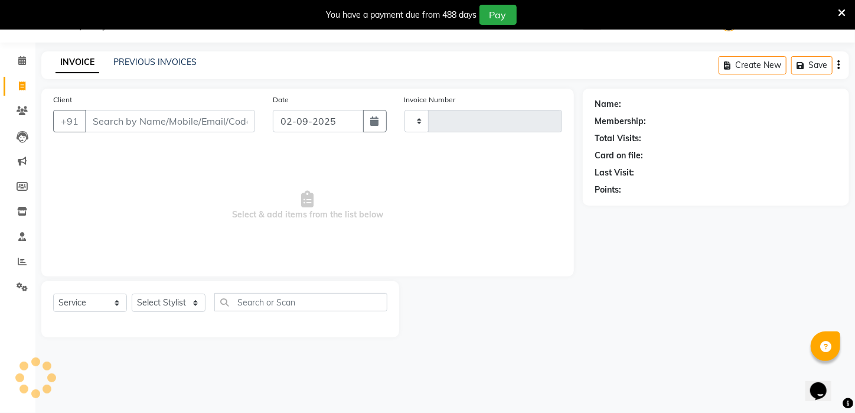
type input "2588"
select select "4296"
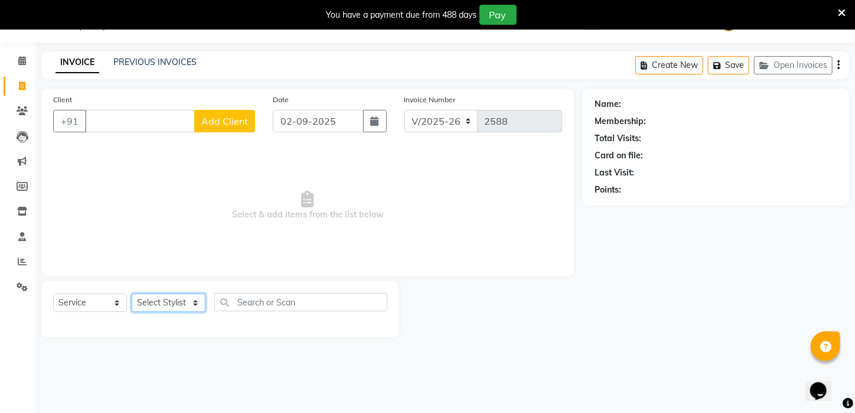
click at [197, 304] on select "Select Stylist [PERSON_NAME] [PERSON_NAME] DEEPIKA [PERSON_NAME] [PERSON_NAME] …" at bounding box center [169, 303] width 74 height 18
select select "69577"
click at [132, 294] on select "Select Stylist [PERSON_NAME] [PERSON_NAME] DEEPIKA [PERSON_NAME] [PERSON_NAME] …" at bounding box center [169, 303] width 74 height 18
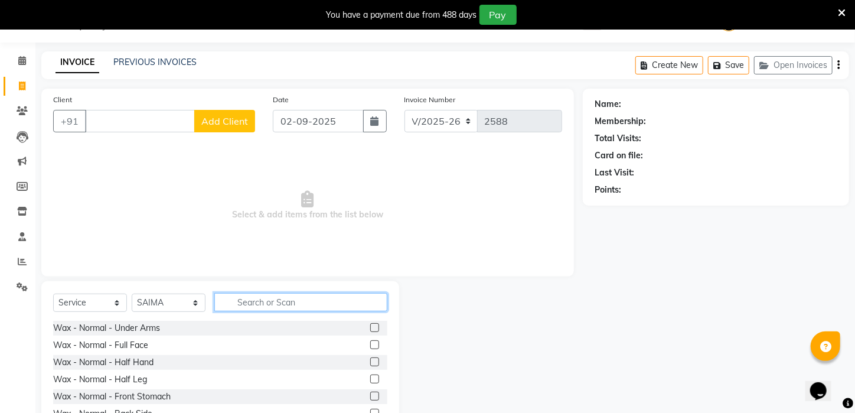
click at [276, 302] on input "text" at bounding box center [300, 302] width 173 height 18
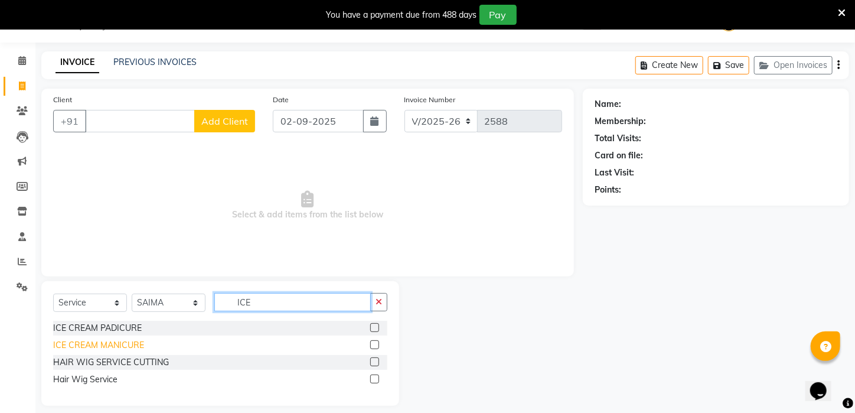
type input "ICE"
click at [113, 343] on div "ICE CREAM MANICURE" at bounding box center [98, 345] width 91 height 12
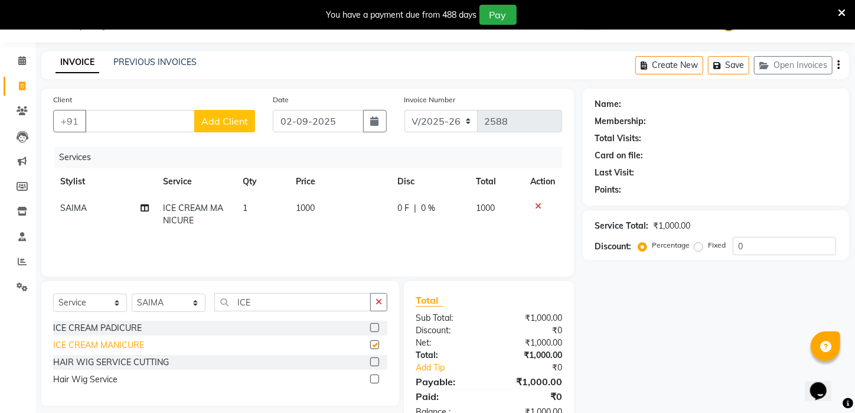
checkbox input "false"
click at [162, 122] on input "Client" at bounding box center [140, 121] width 110 height 22
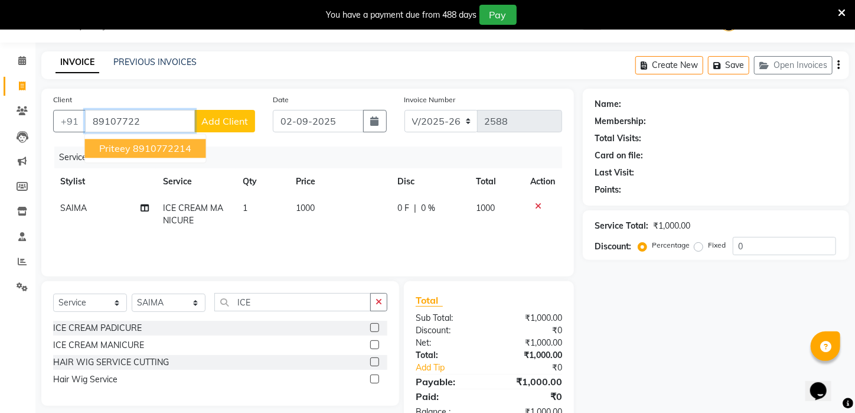
click at [175, 149] on ngb-highlight "8910772214" at bounding box center [162, 148] width 59 height 12
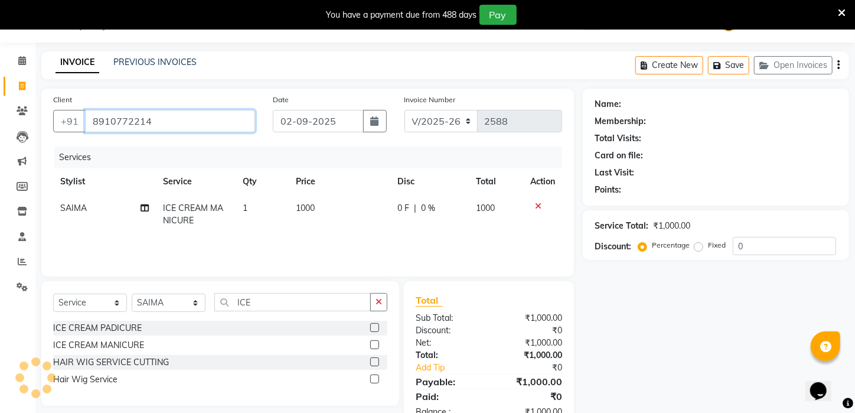
type input "8910772214"
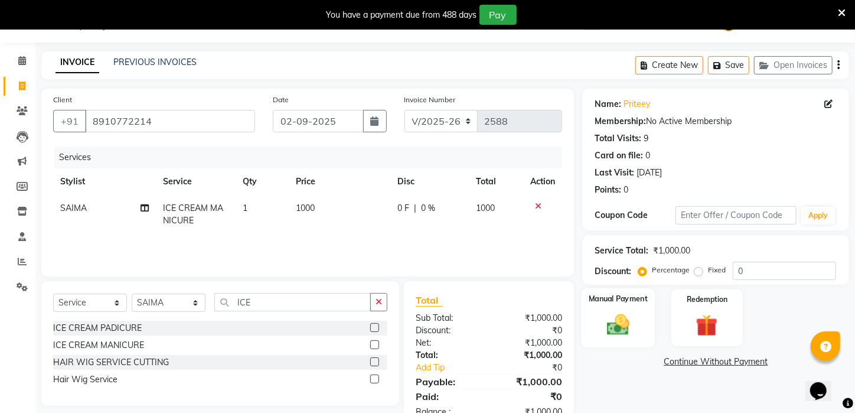
click at [626, 336] on img at bounding box center [618, 325] width 37 height 26
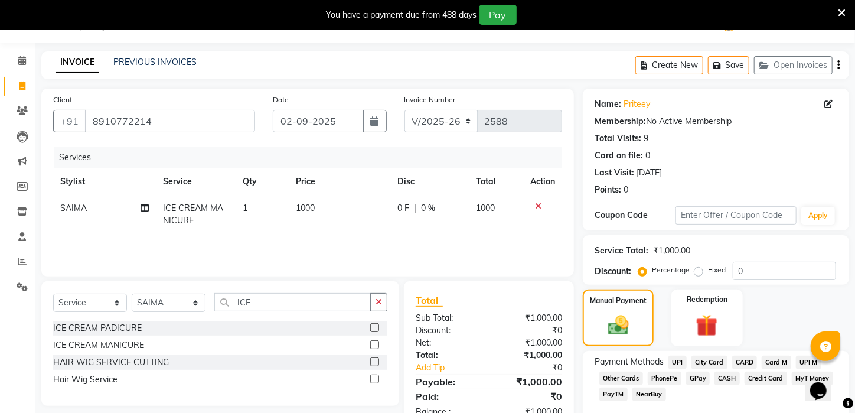
click at [676, 369] on span "UPI" at bounding box center [678, 363] width 18 height 14
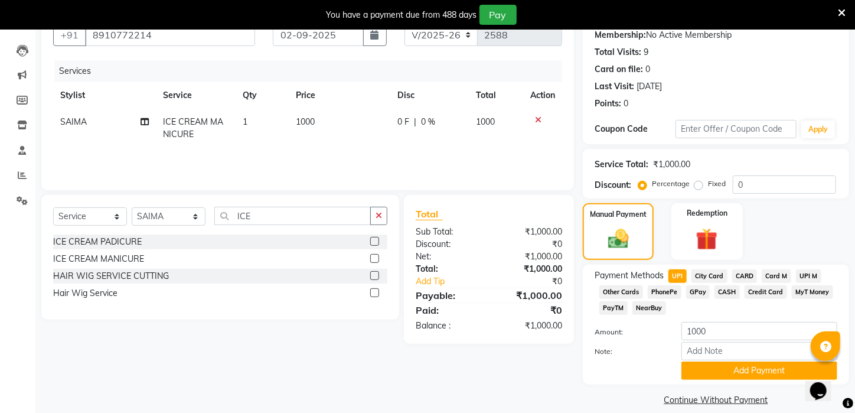
scroll to position [142, 0]
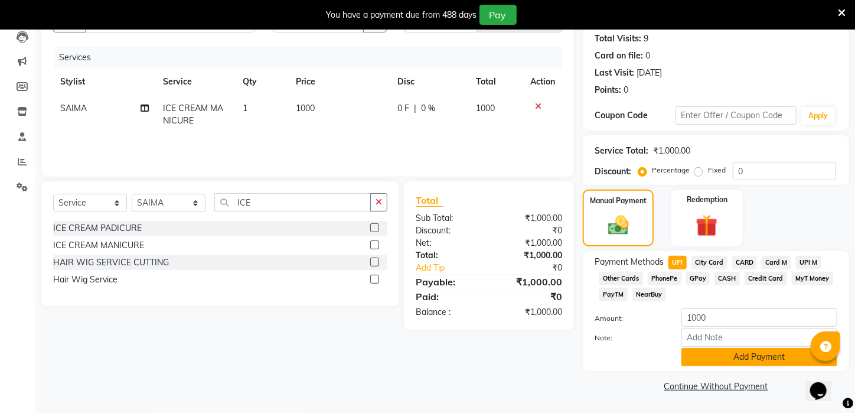
click at [744, 357] on button "Add Payment" at bounding box center [760, 357] width 156 height 18
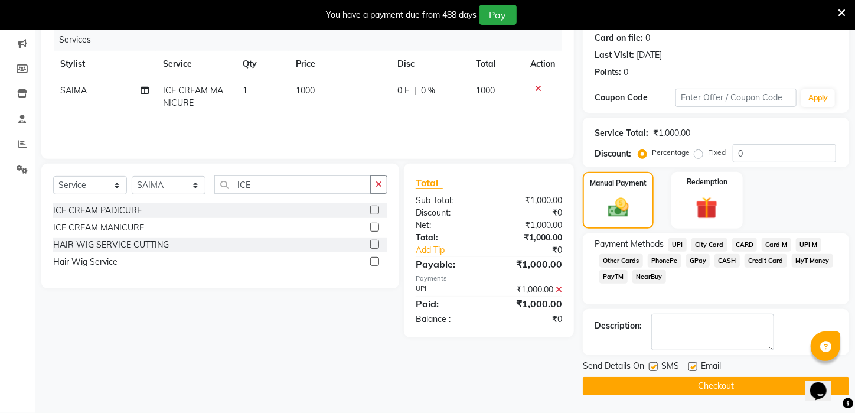
scroll to position [159, 0]
click at [751, 386] on button "Checkout" at bounding box center [716, 386] width 266 height 18
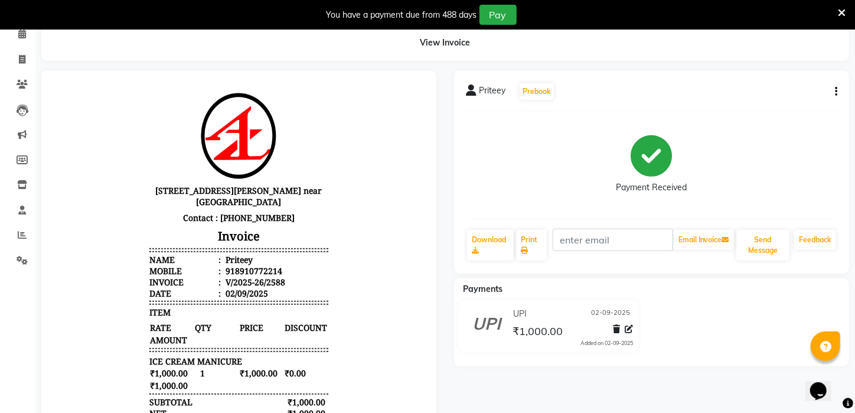
scroll to position [58, 0]
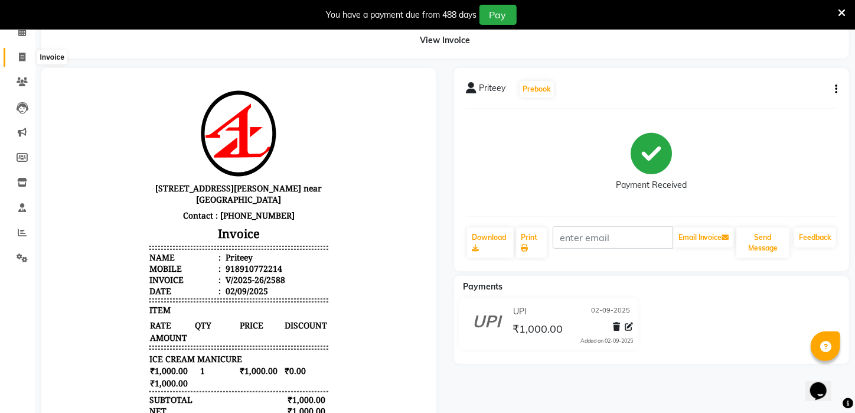
click at [23, 53] on icon at bounding box center [22, 57] width 6 height 9
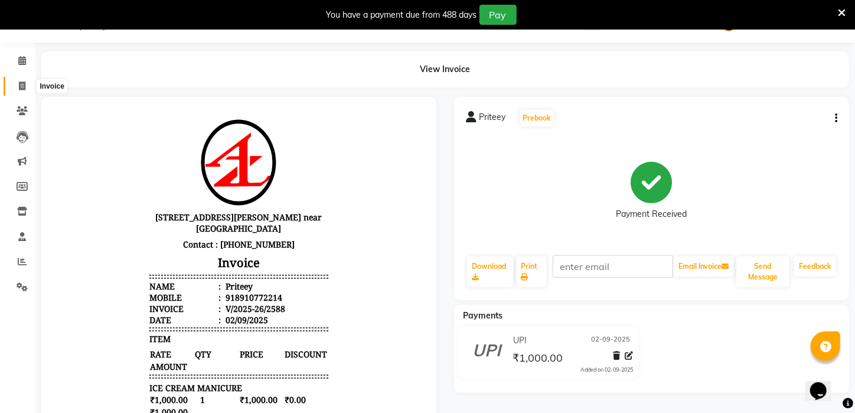
select select "service"
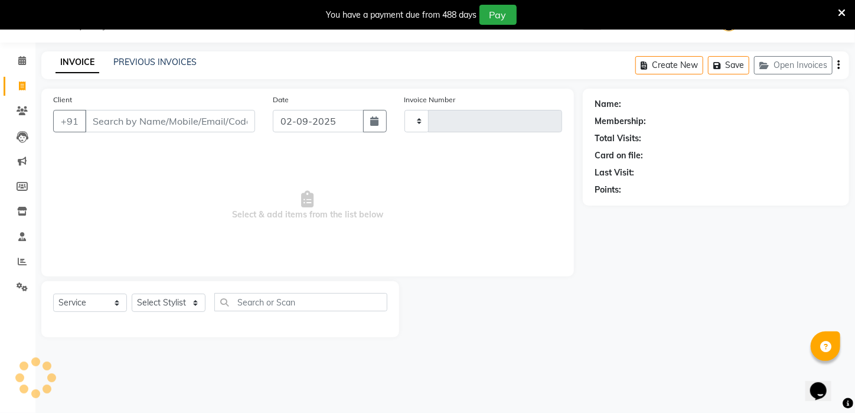
type input "2589"
select select "4296"
click at [191, 305] on select "Select Stylist" at bounding box center [169, 303] width 74 height 18
click at [198, 302] on select "Select Stylist [PERSON_NAME] [PERSON_NAME] DEEPIKA [PERSON_NAME] [PERSON_NAME] …" at bounding box center [169, 303] width 74 height 18
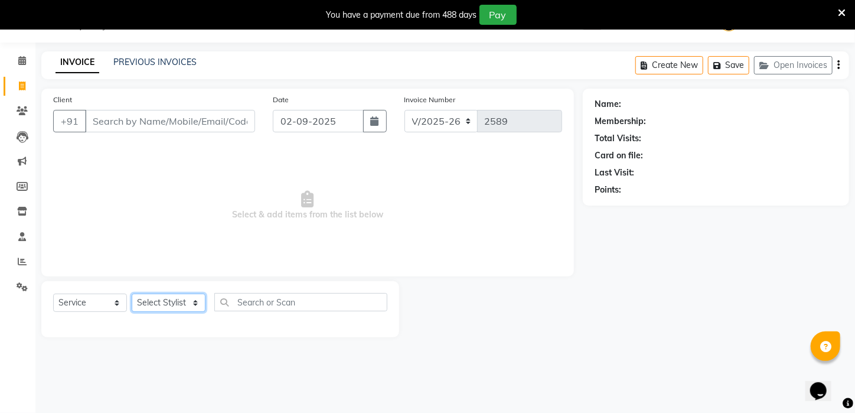
select select "23459"
click at [132, 294] on select "Select Stylist [PERSON_NAME] [PERSON_NAME] DEEPIKA [PERSON_NAME] [PERSON_NAME] …" at bounding box center [169, 303] width 74 height 18
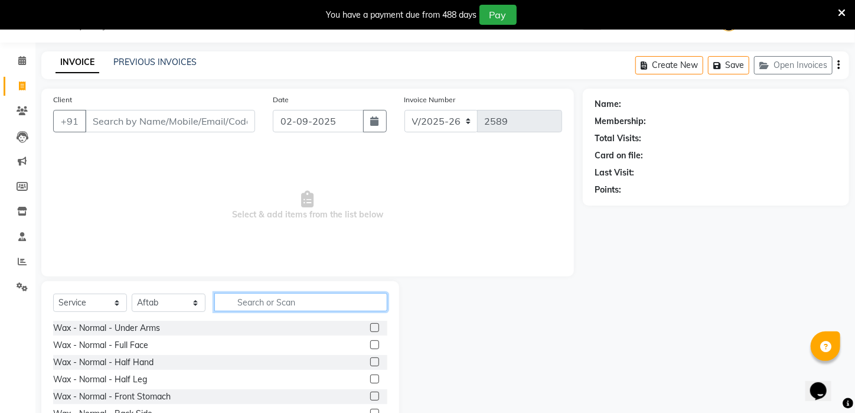
click at [310, 300] on input "text" at bounding box center [300, 302] width 173 height 18
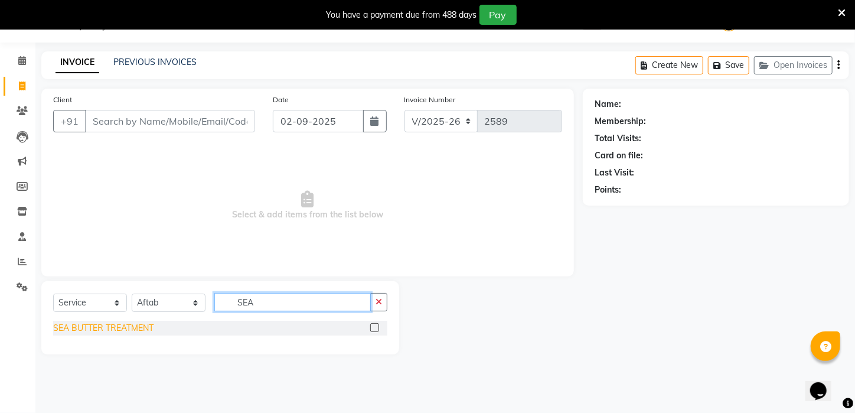
type input "SEA"
click at [102, 324] on div "SEA BUTTER TREATMENT" at bounding box center [103, 328] width 100 height 12
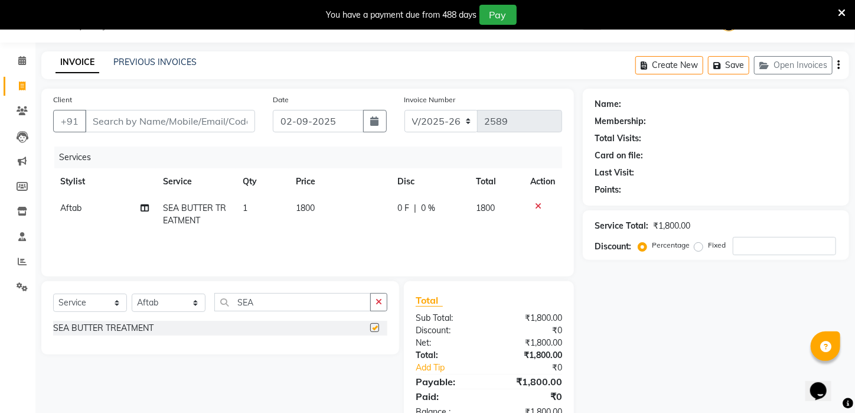
checkbox input "false"
click at [306, 206] on span "1800" at bounding box center [305, 208] width 19 height 11
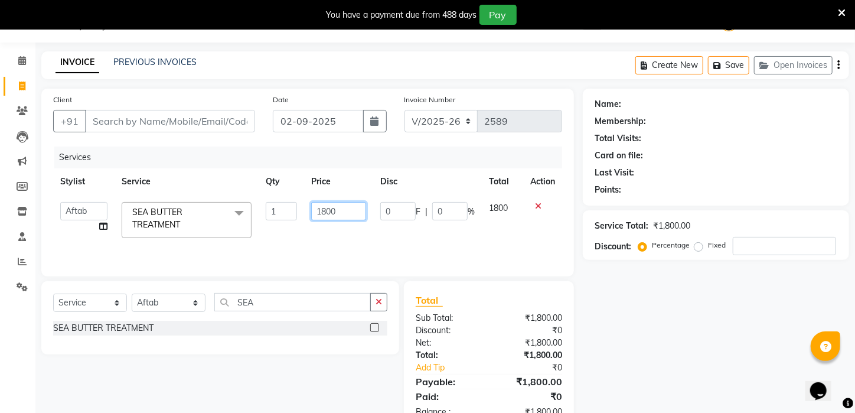
drag, startPoint x: 357, startPoint y: 206, endPoint x: 269, endPoint y: 220, distance: 89.2
click at [269, 220] on tr "[PERSON_NAME] [PERSON_NAME] DEEPIKA [PERSON_NAME] [PERSON_NAME] kharagpur Mahad…" at bounding box center [307, 220] width 509 height 50
type input "2500"
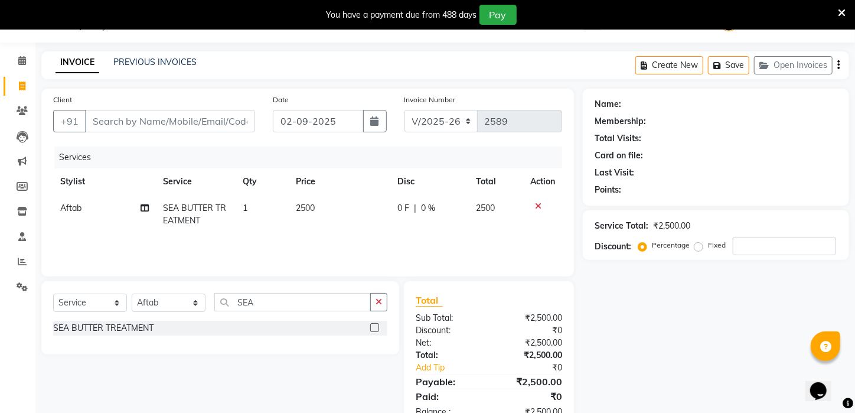
click at [284, 229] on td "1" at bounding box center [262, 214] width 53 height 39
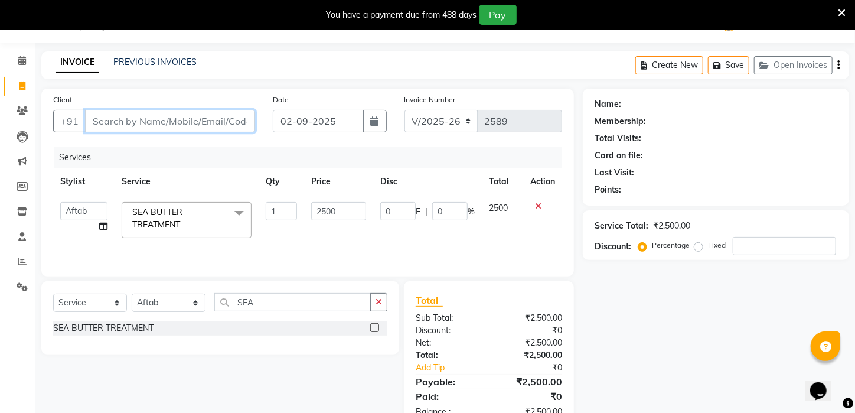
click at [152, 119] on input "Client" at bounding box center [170, 121] width 170 height 22
type input "9"
type input "0"
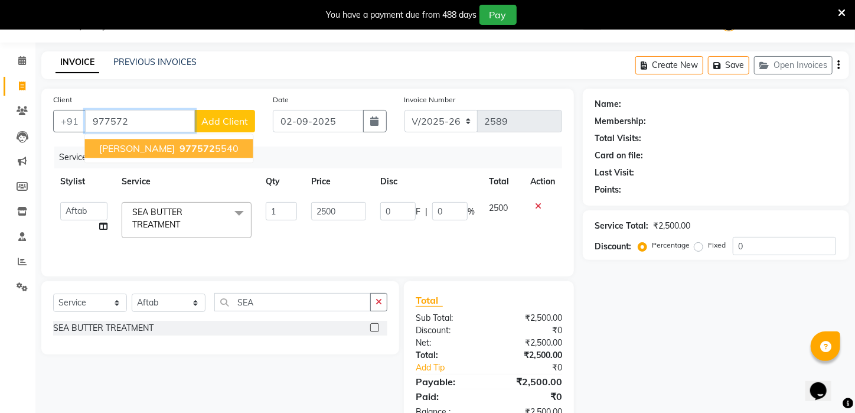
click at [178, 151] on ngb-highlight "977572 5540" at bounding box center [208, 148] width 61 height 12
type input "9775725540"
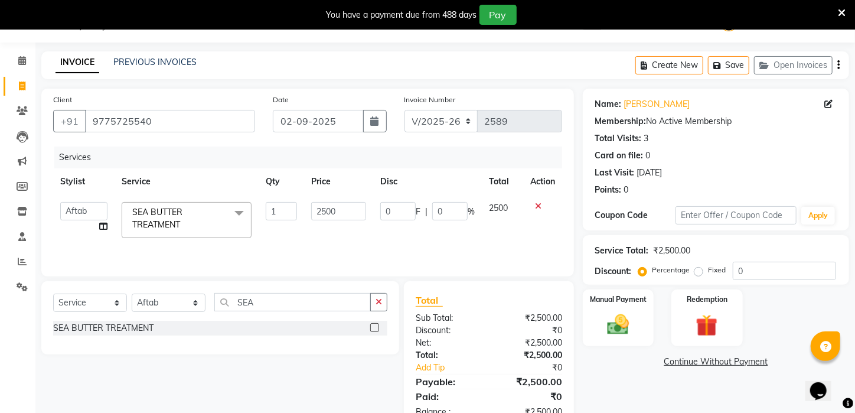
scroll to position [64, 0]
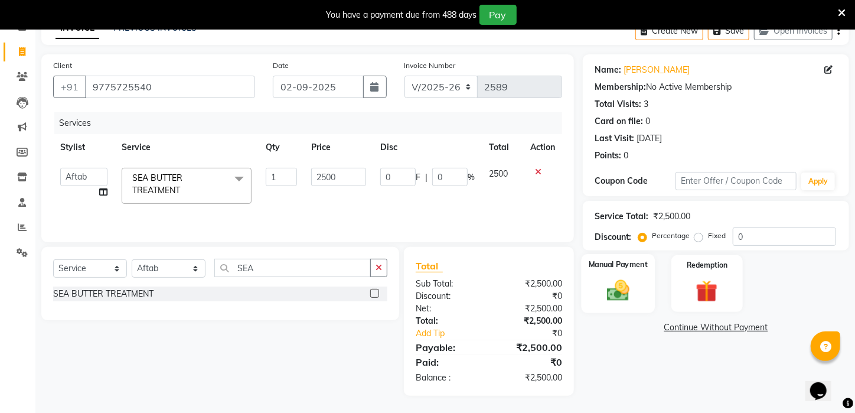
click at [650, 313] on div "Manual Payment" at bounding box center [619, 283] width 74 height 59
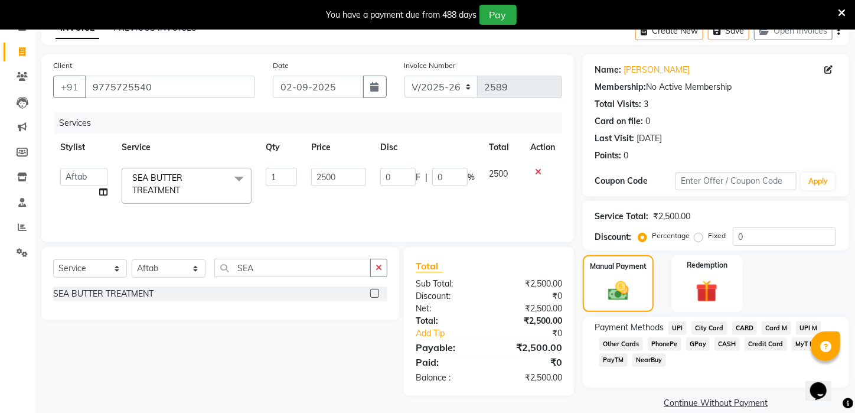
click at [731, 351] on span "CASH" at bounding box center [727, 344] width 25 height 14
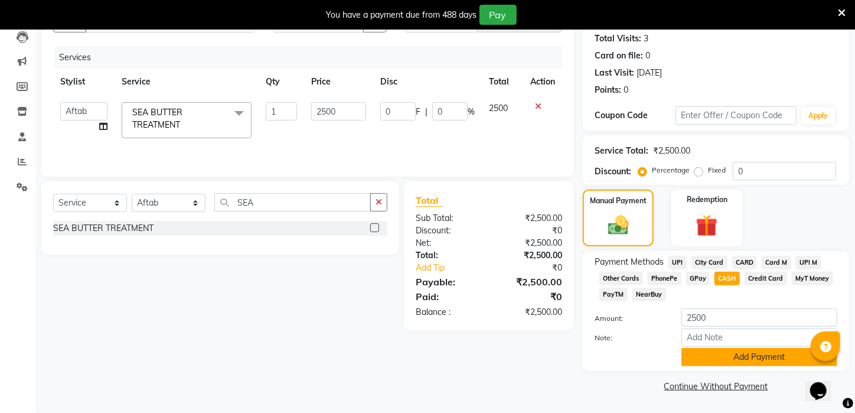
click at [729, 360] on button "Add Payment" at bounding box center [760, 357] width 156 height 18
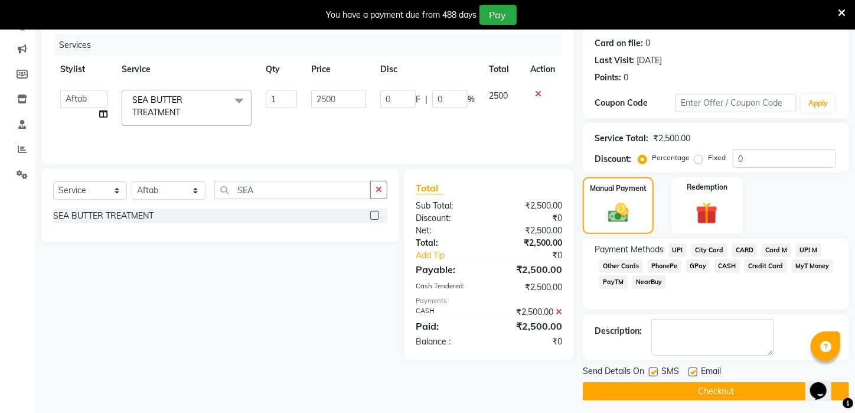
click at [728, 400] on button "Checkout" at bounding box center [716, 391] width 266 height 18
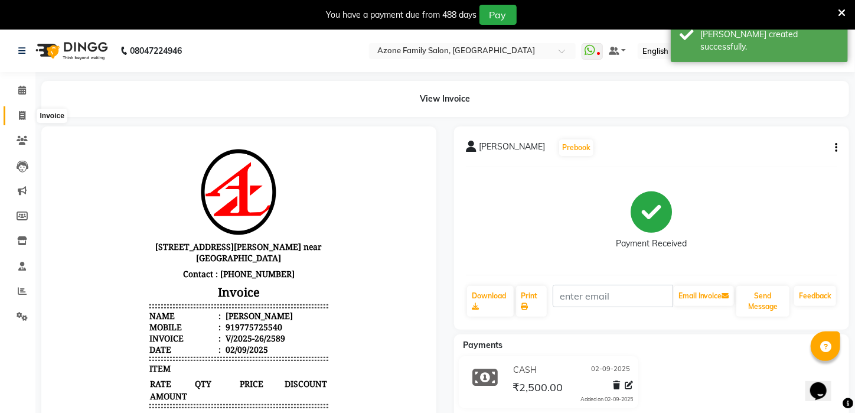
click at [22, 118] on icon at bounding box center [22, 115] width 6 height 9
select select "service"
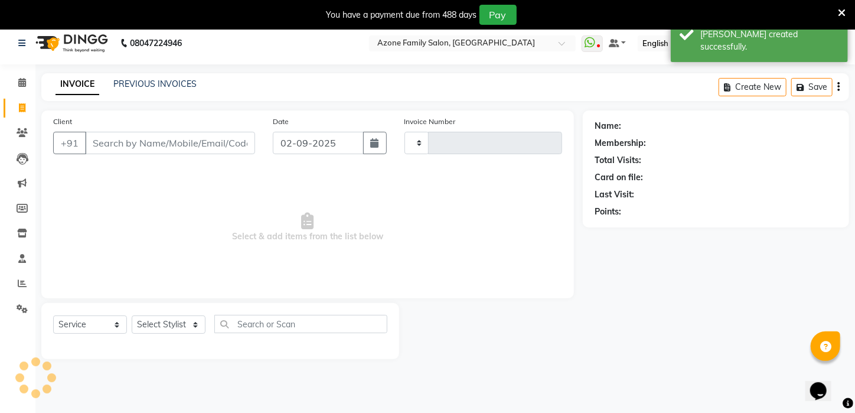
scroll to position [30, 0]
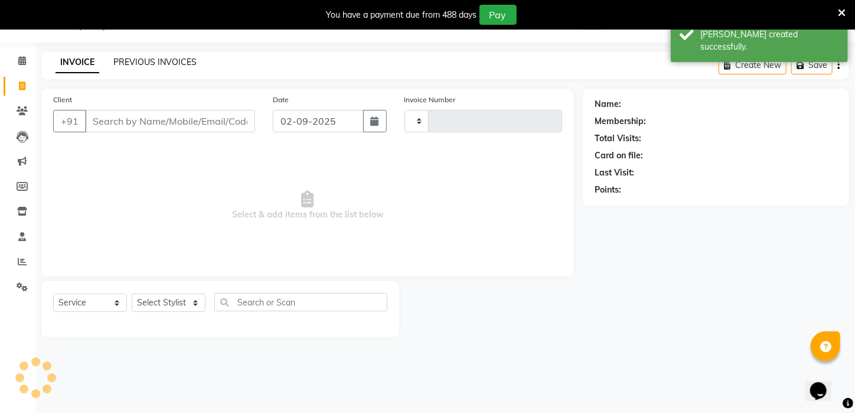
click at [172, 60] on link "PREVIOUS INVOICES" at bounding box center [154, 62] width 83 height 11
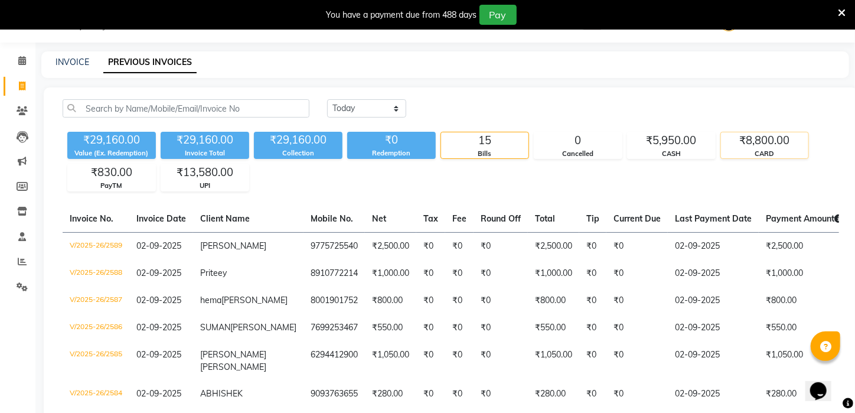
click at [779, 144] on div "₹8,800.00" at bounding box center [764, 140] width 87 height 17
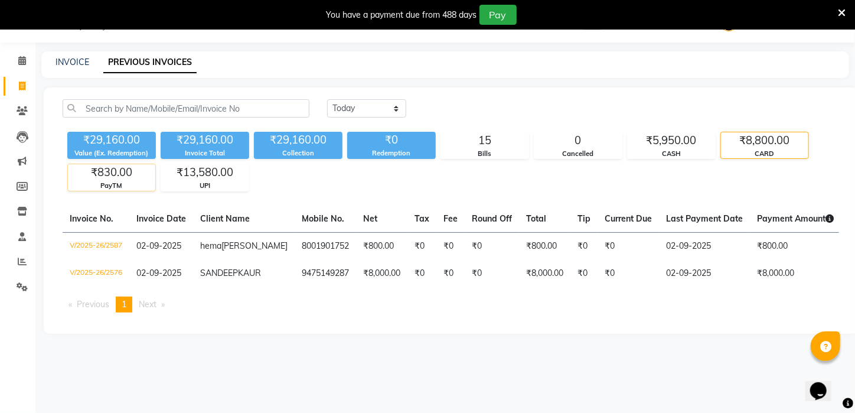
click at [132, 173] on div "₹830.00" at bounding box center [111, 172] width 87 height 17
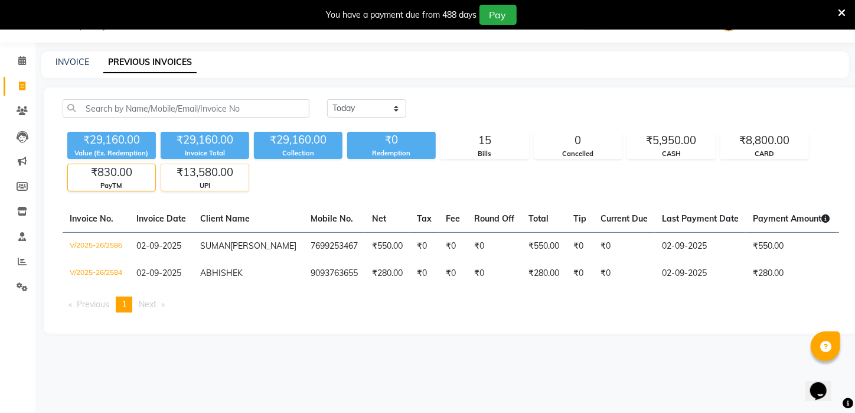
click at [198, 177] on div "₹13,580.00" at bounding box center [204, 172] width 87 height 17
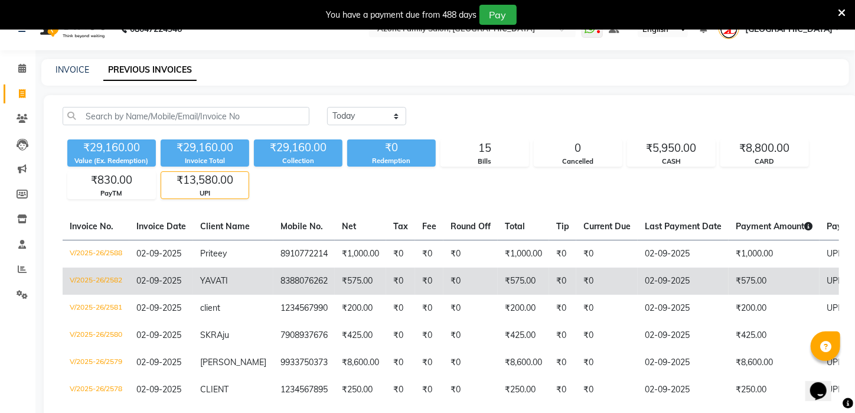
scroll to position [21, 0]
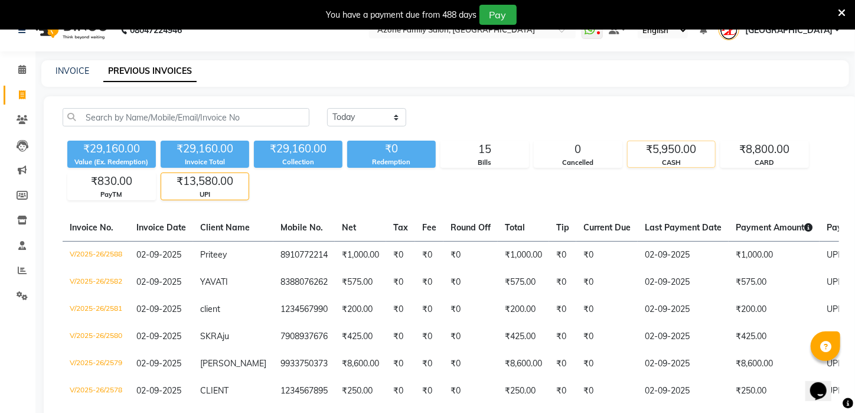
click at [660, 143] on div "₹5,950.00" at bounding box center [671, 149] width 87 height 17
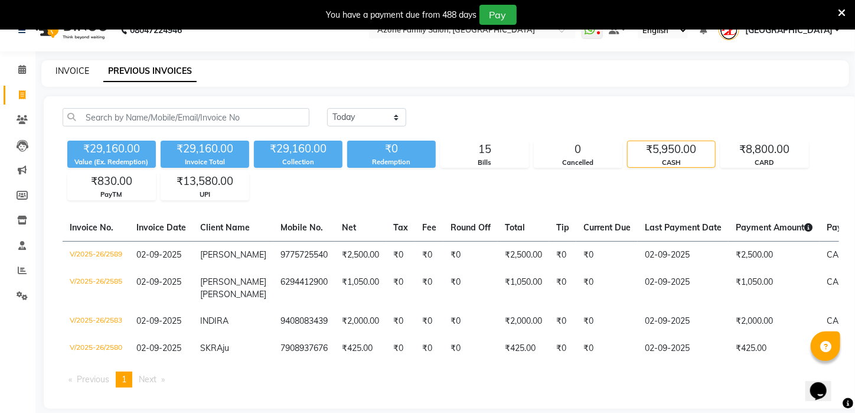
click at [66, 72] on link "INVOICE" at bounding box center [73, 71] width 34 height 11
select select "service"
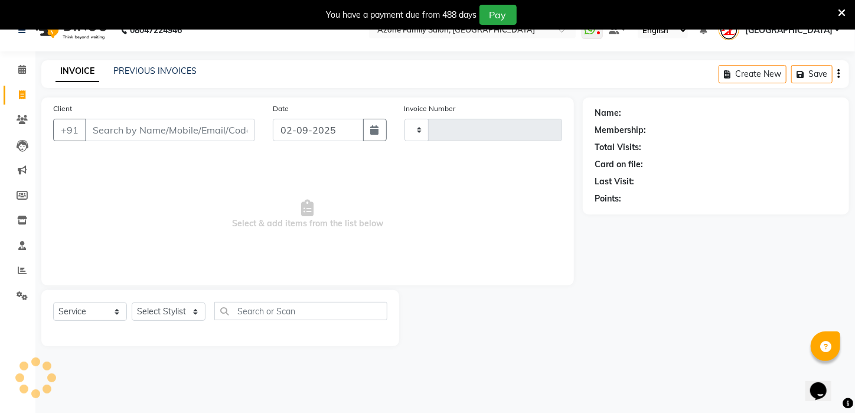
scroll to position [30, 0]
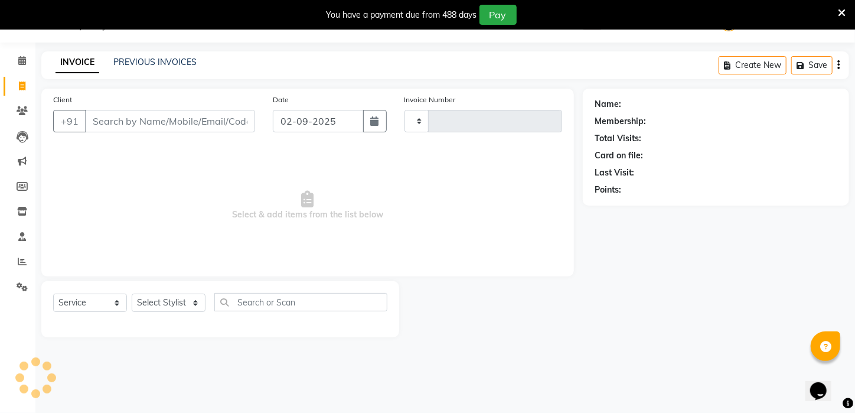
type input "2590"
select select "4296"
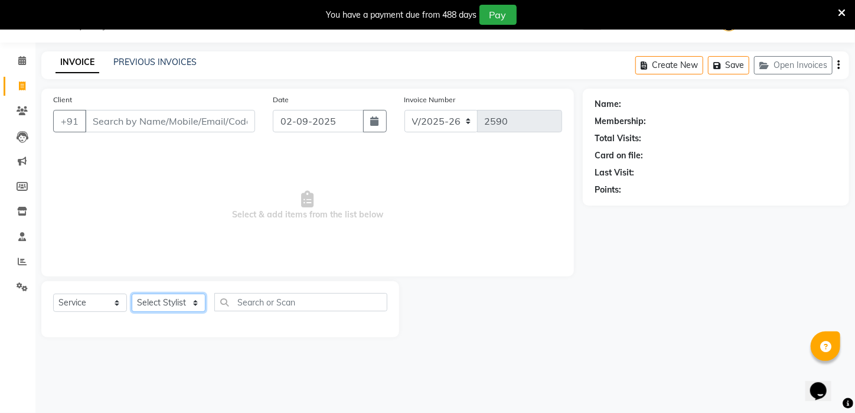
click at [193, 301] on select "Select Stylist" at bounding box center [169, 303] width 74 height 18
select select "25302"
click at [132, 294] on select "Select Stylist [PERSON_NAME] [PERSON_NAME] DEEPIKA [PERSON_NAME] [PERSON_NAME] …" at bounding box center [169, 303] width 74 height 18
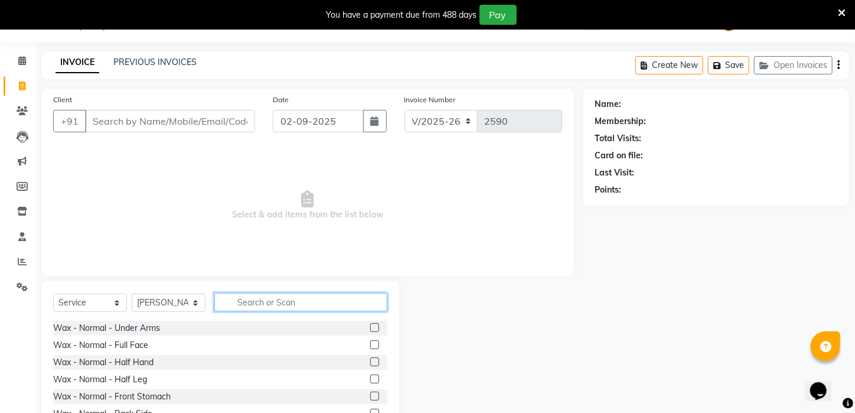
click at [240, 298] on input "text" at bounding box center [300, 302] width 173 height 18
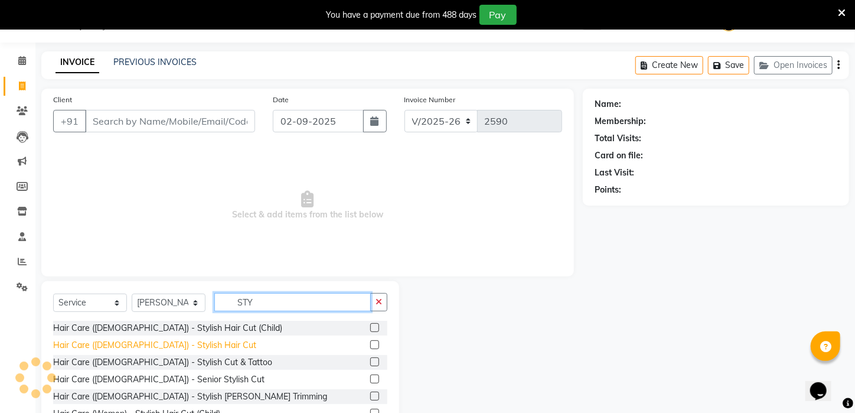
type input "STY"
click at [149, 341] on div "Hair Care ([DEMOGRAPHIC_DATA]) - Stylish Hair Cut" at bounding box center [154, 345] width 203 height 12
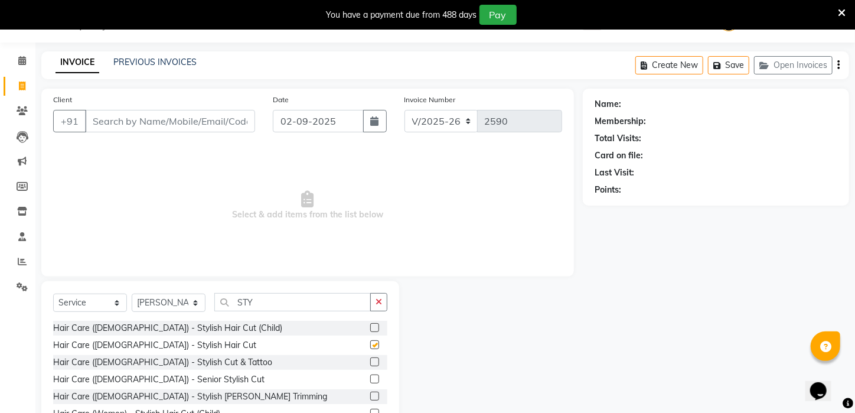
checkbox input "false"
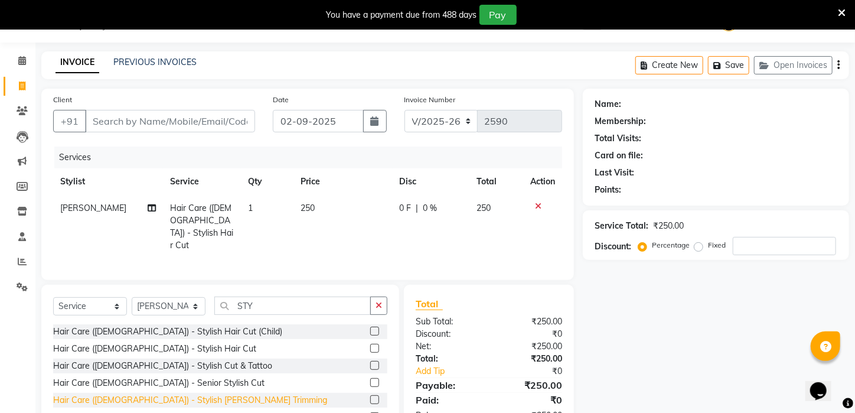
click at [174, 394] on div "Hair Care ([DEMOGRAPHIC_DATA]) - Stylish [PERSON_NAME] Trimming" at bounding box center [190, 400] width 274 height 12
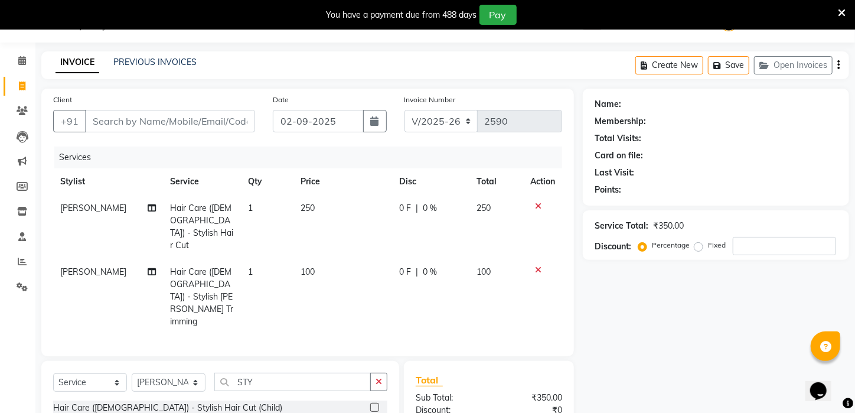
checkbox input "false"
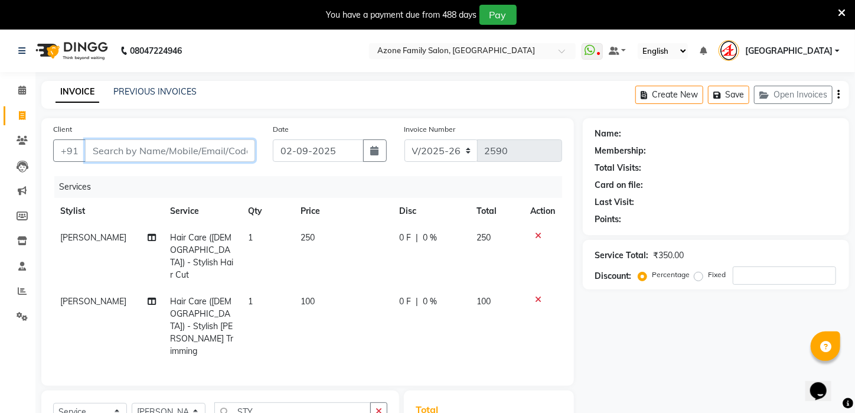
click at [168, 149] on input "Client" at bounding box center [170, 150] width 170 height 22
type input "7"
type input "0"
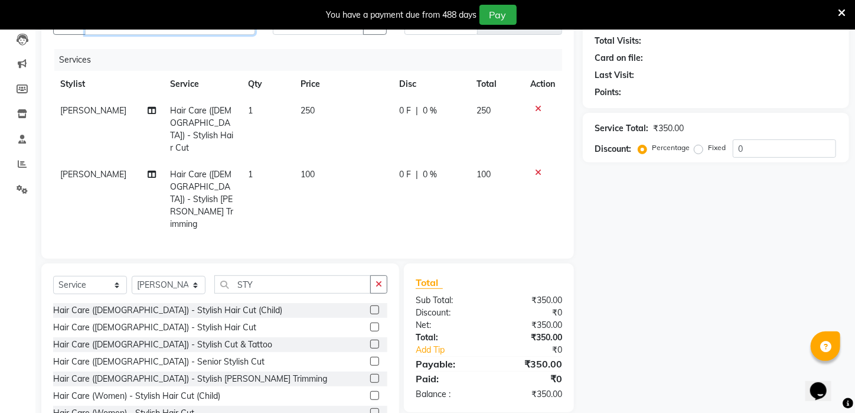
scroll to position [129, 0]
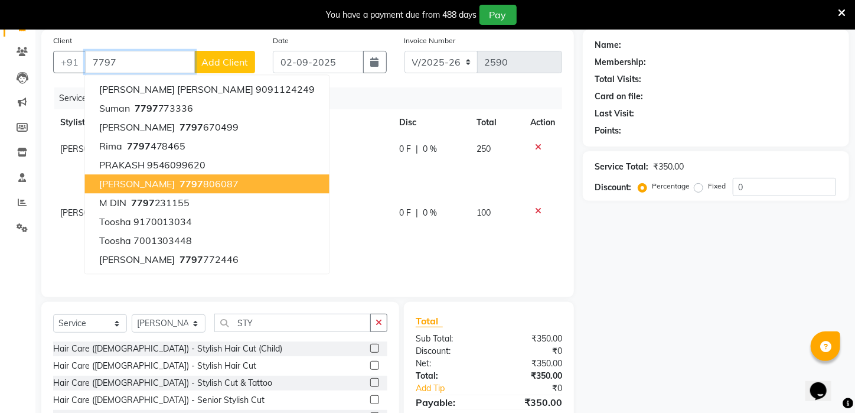
click at [168, 149] on ngb-typeahead-window "[PERSON_NAME] [PERSON_NAME] 9091124249 Suman 7797 773336 [PERSON_NAME] 7797 670…" at bounding box center [207, 174] width 246 height 200
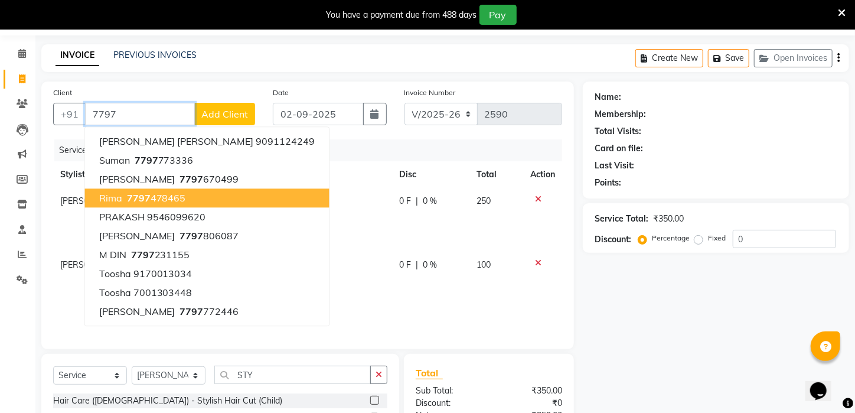
scroll to position [0, 0]
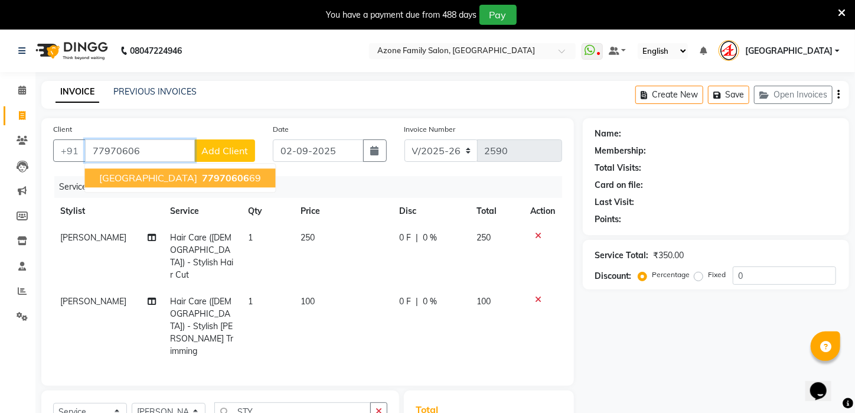
click at [117, 177] on span "[GEOGRAPHIC_DATA]" at bounding box center [148, 178] width 99 height 12
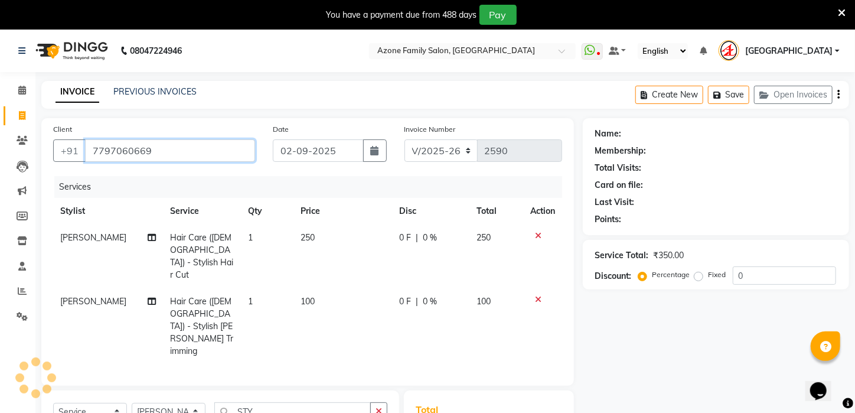
type input "7797060669"
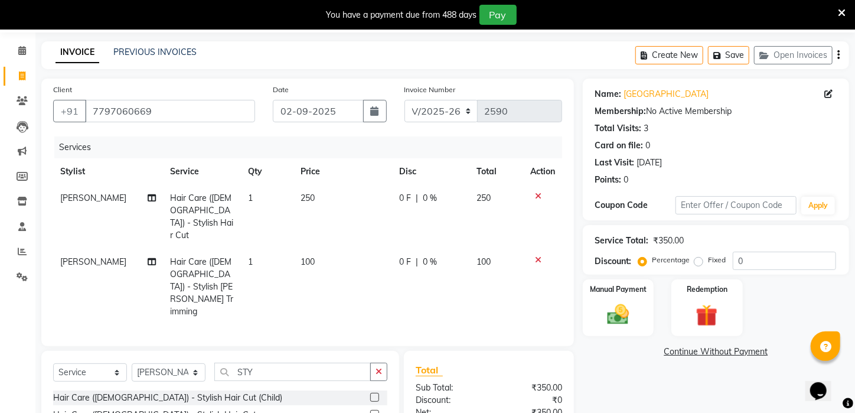
scroll to position [11, 0]
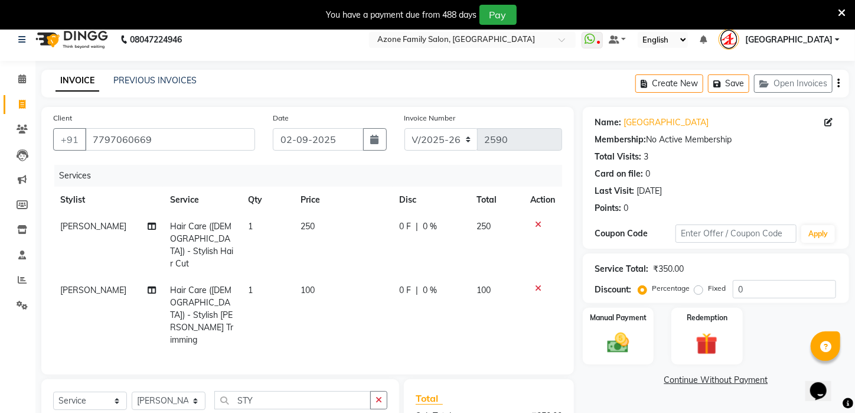
click at [151, 242] on td "[PERSON_NAME]" at bounding box center [108, 245] width 110 height 64
select select "25302"
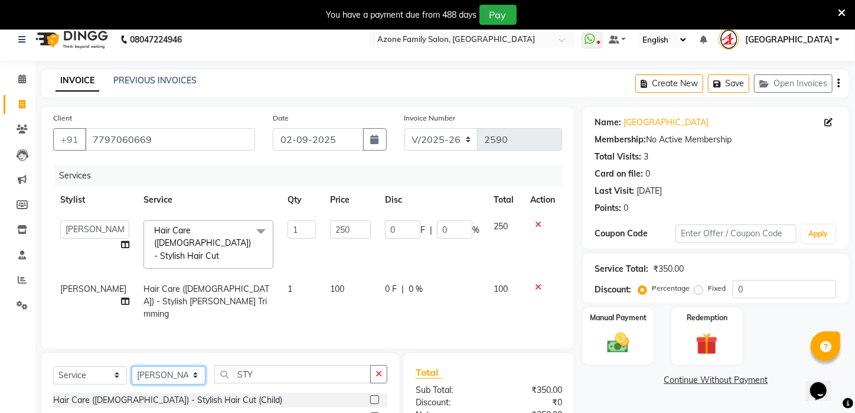
click at [190, 366] on select "Select Stylist [PERSON_NAME] [PERSON_NAME] DEEPIKA [PERSON_NAME] [PERSON_NAME] …" at bounding box center [169, 375] width 74 height 18
select select "83601"
click at [132, 366] on select "Select Stylist [PERSON_NAME] [PERSON_NAME] DEEPIKA [PERSON_NAME] [PERSON_NAME] …" at bounding box center [169, 375] width 74 height 18
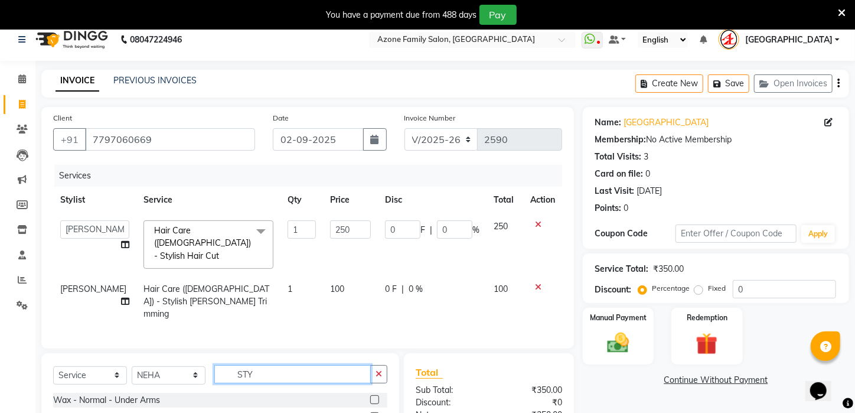
drag, startPoint x: 272, startPoint y: 360, endPoint x: 146, endPoint y: 357, distance: 125.3
click at [146, 365] on div "Select Service Product Membership Package Voucher Prepaid Gift Card Select Styl…" at bounding box center [220, 379] width 334 height 28
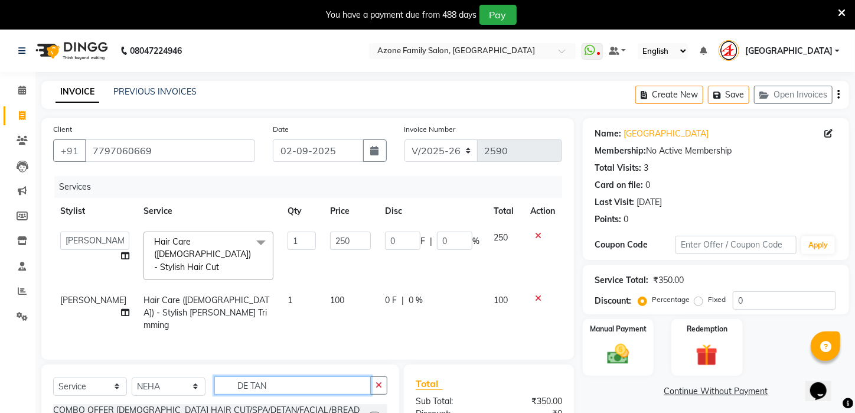
scroll to position [127, 0]
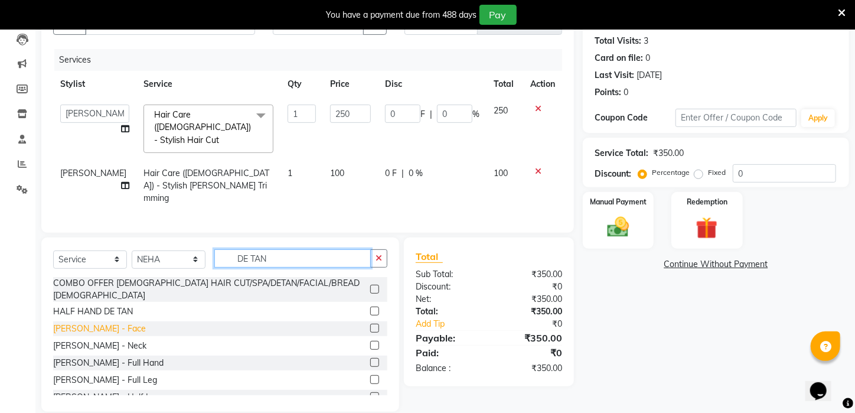
type input "DE TAN"
click at [77, 323] on div "[PERSON_NAME] - Face" at bounding box center [99, 329] width 93 height 12
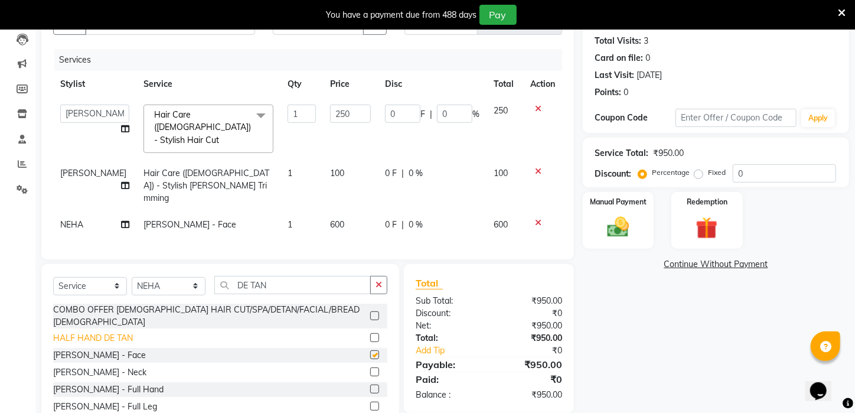
checkbox input "false"
click at [90, 366] on div "[PERSON_NAME] - Neck" at bounding box center [99, 372] width 93 height 12
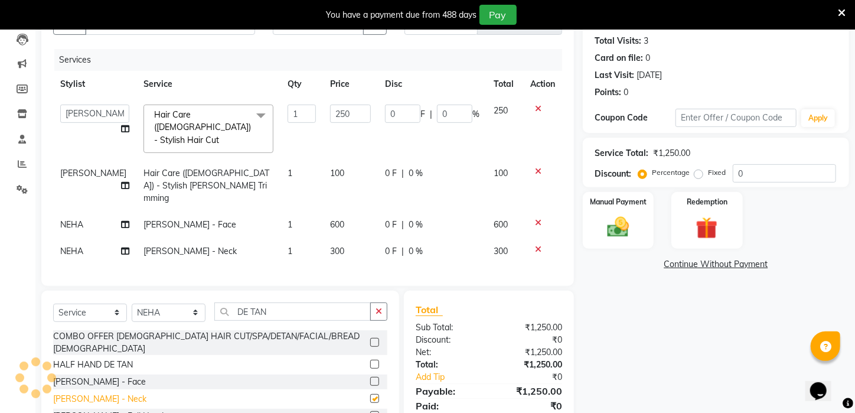
checkbox input "false"
click at [90, 410] on div "[PERSON_NAME] - Full Hand" at bounding box center [108, 416] width 110 height 12
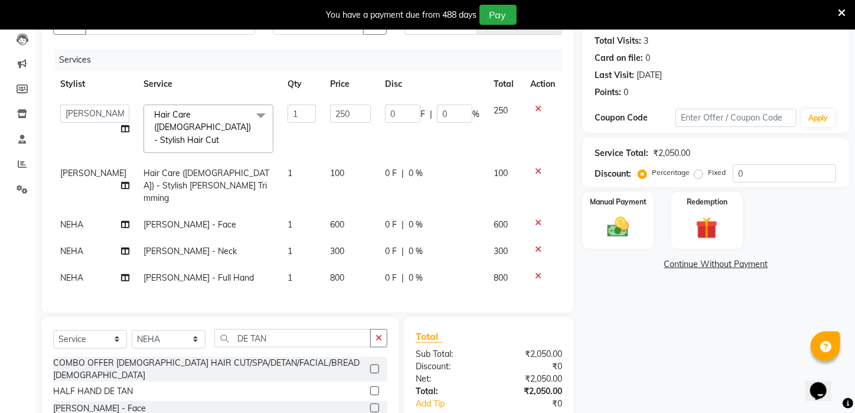
checkbox input "false"
drag, startPoint x: 279, startPoint y: 320, endPoint x: 161, endPoint y: 323, distance: 118.2
click at [161, 329] on div "Select Service Product Membership Package Voucher Prepaid Gift Card Select Styl…" at bounding box center [220, 343] width 334 height 28
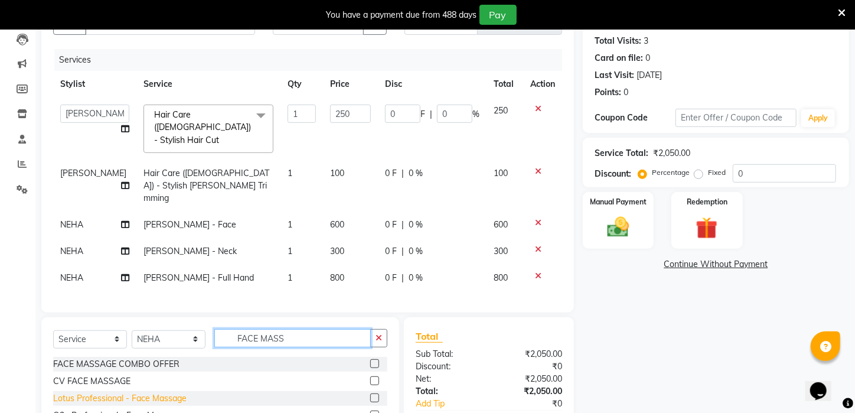
type input "FACE MASS"
click at [83, 392] on div "Lotus Professional - Face Massage" at bounding box center [119, 398] width 133 height 12
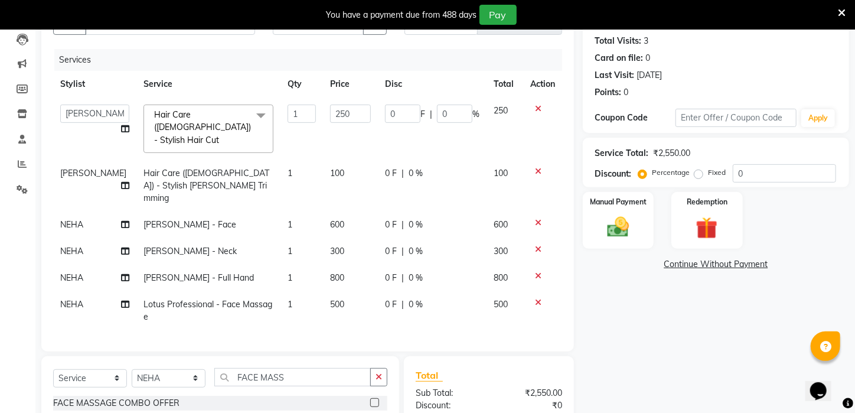
checkbox input "false"
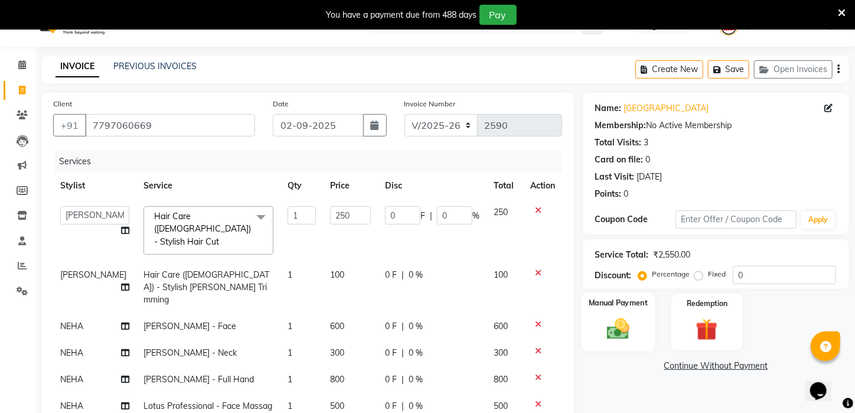
scroll to position [58, 0]
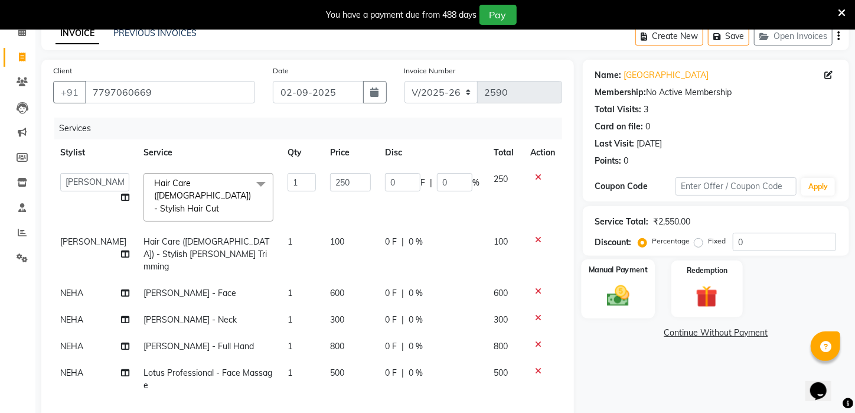
click at [622, 309] on img at bounding box center [618, 296] width 37 height 26
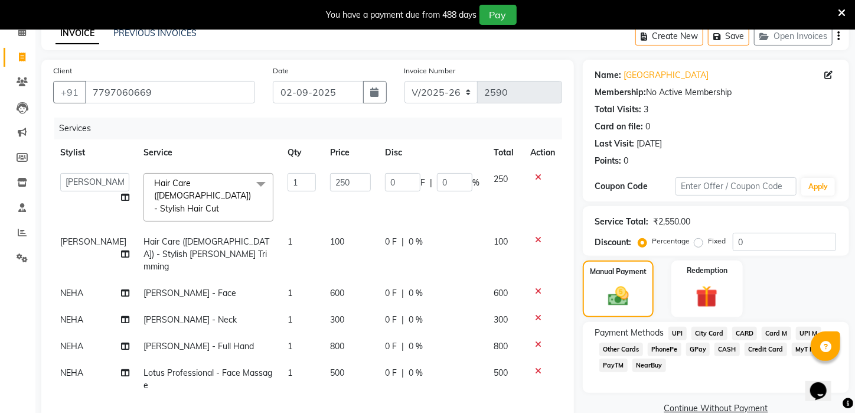
click at [680, 340] on span "UPI" at bounding box center [678, 334] width 18 height 14
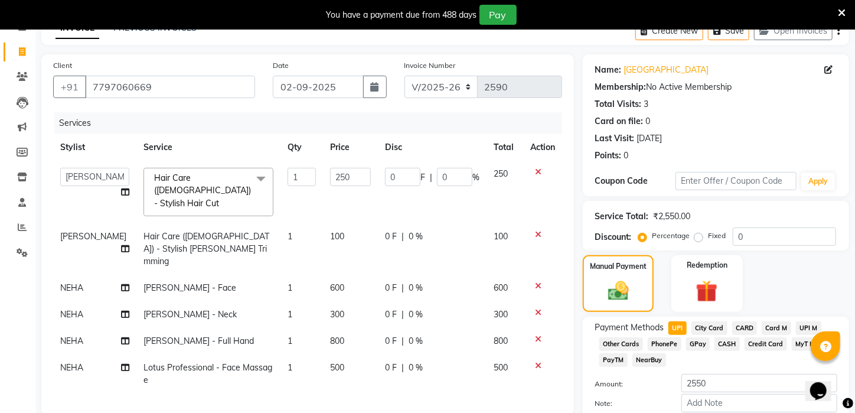
scroll to position [220, 0]
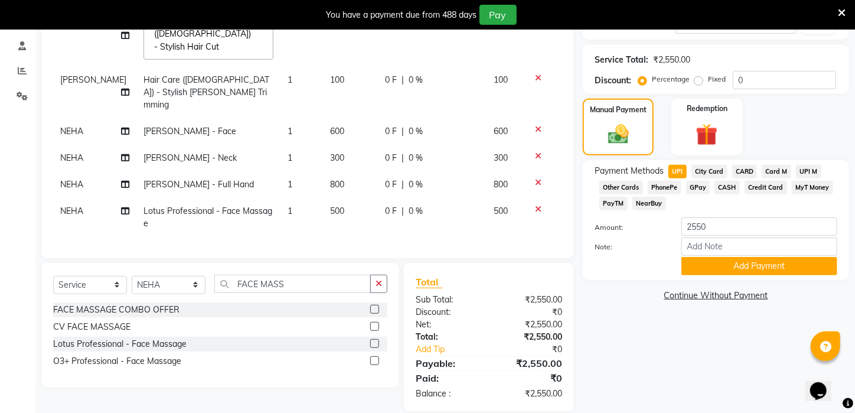
click at [615, 210] on span "PayTM" at bounding box center [614, 204] width 28 height 14
click at [713, 275] on button "Add Payment" at bounding box center [760, 266] width 156 height 18
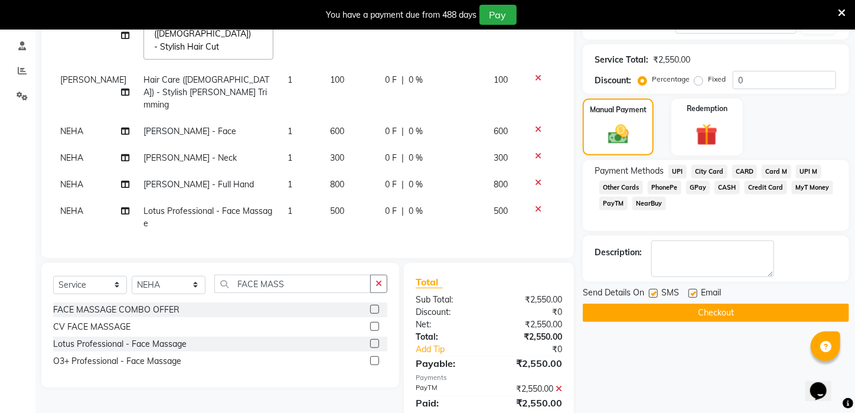
click at [734, 320] on button "Checkout" at bounding box center [716, 313] width 266 height 18
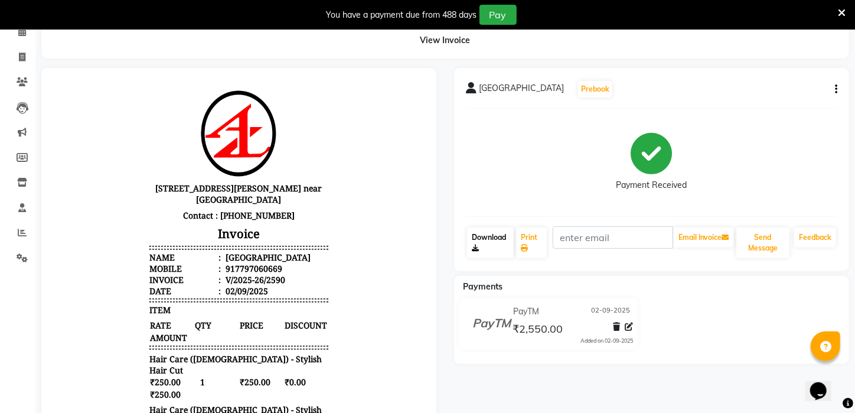
scroll to position [58, 0]
click at [22, 56] on icon at bounding box center [22, 57] width 6 height 9
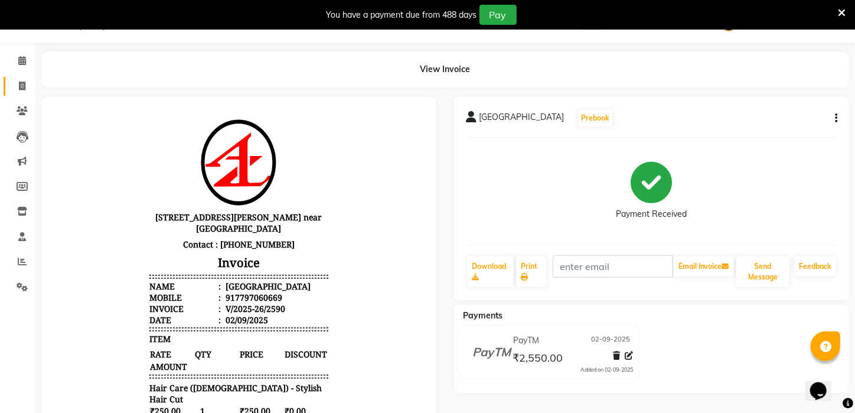
select select "service"
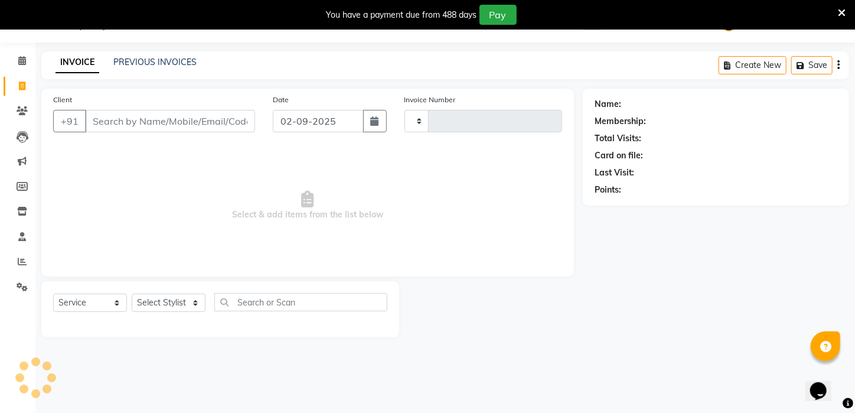
type input "2591"
select select "4296"
click at [146, 58] on link "PREVIOUS INVOICES" at bounding box center [154, 62] width 83 height 11
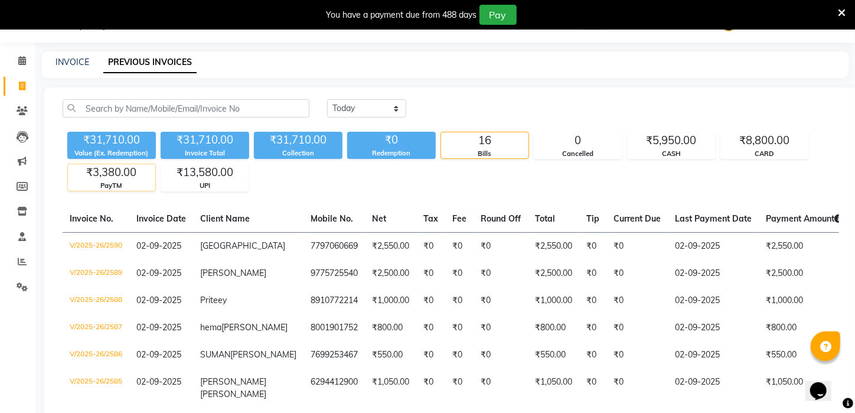
click at [128, 172] on div "₹3,380.00" at bounding box center [111, 172] width 87 height 17
